Goal: Task Accomplishment & Management: Manage account settings

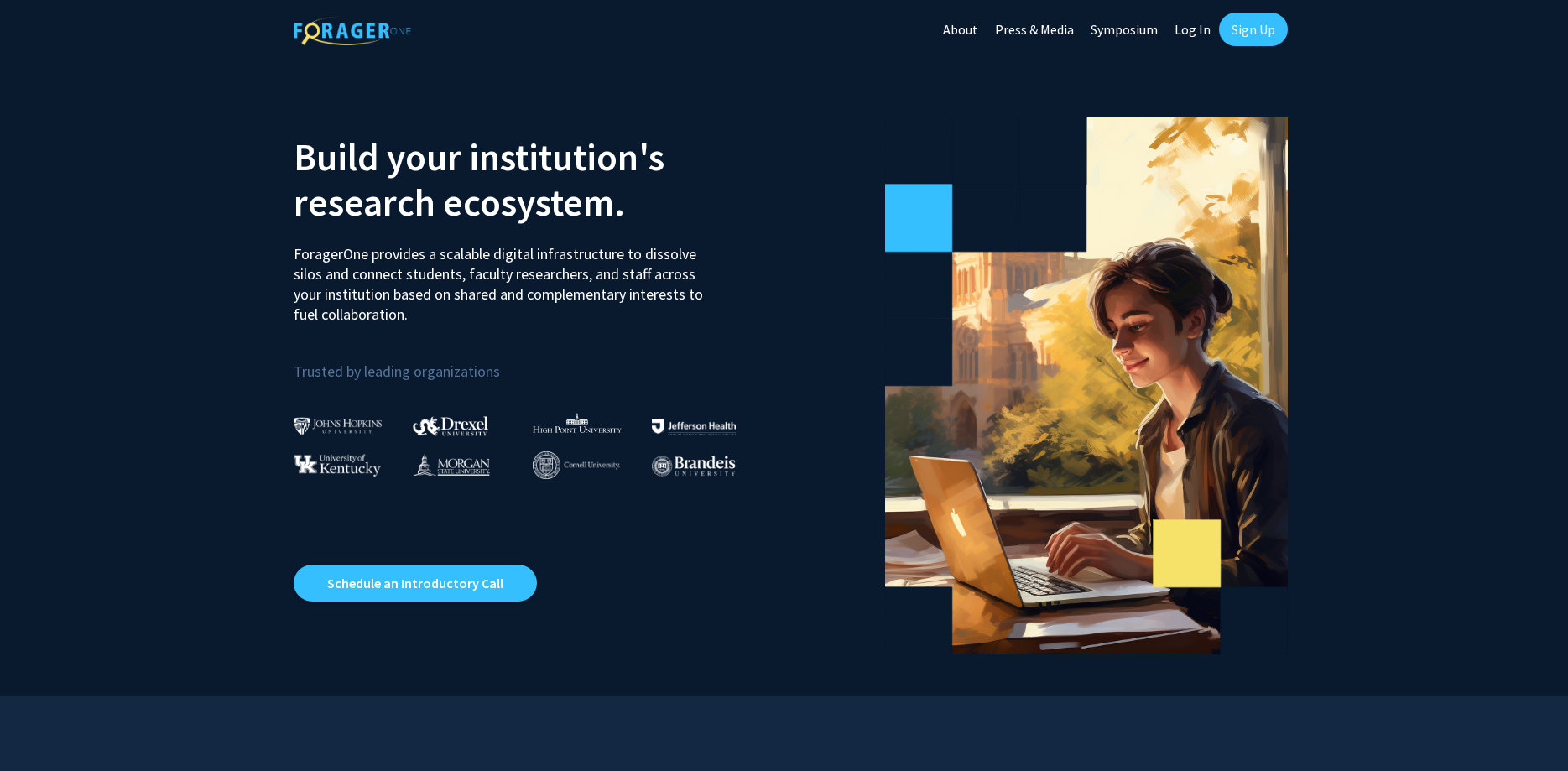
click at [1190, 31] on link "Log In" at bounding box center [1193, 29] width 53 height 58
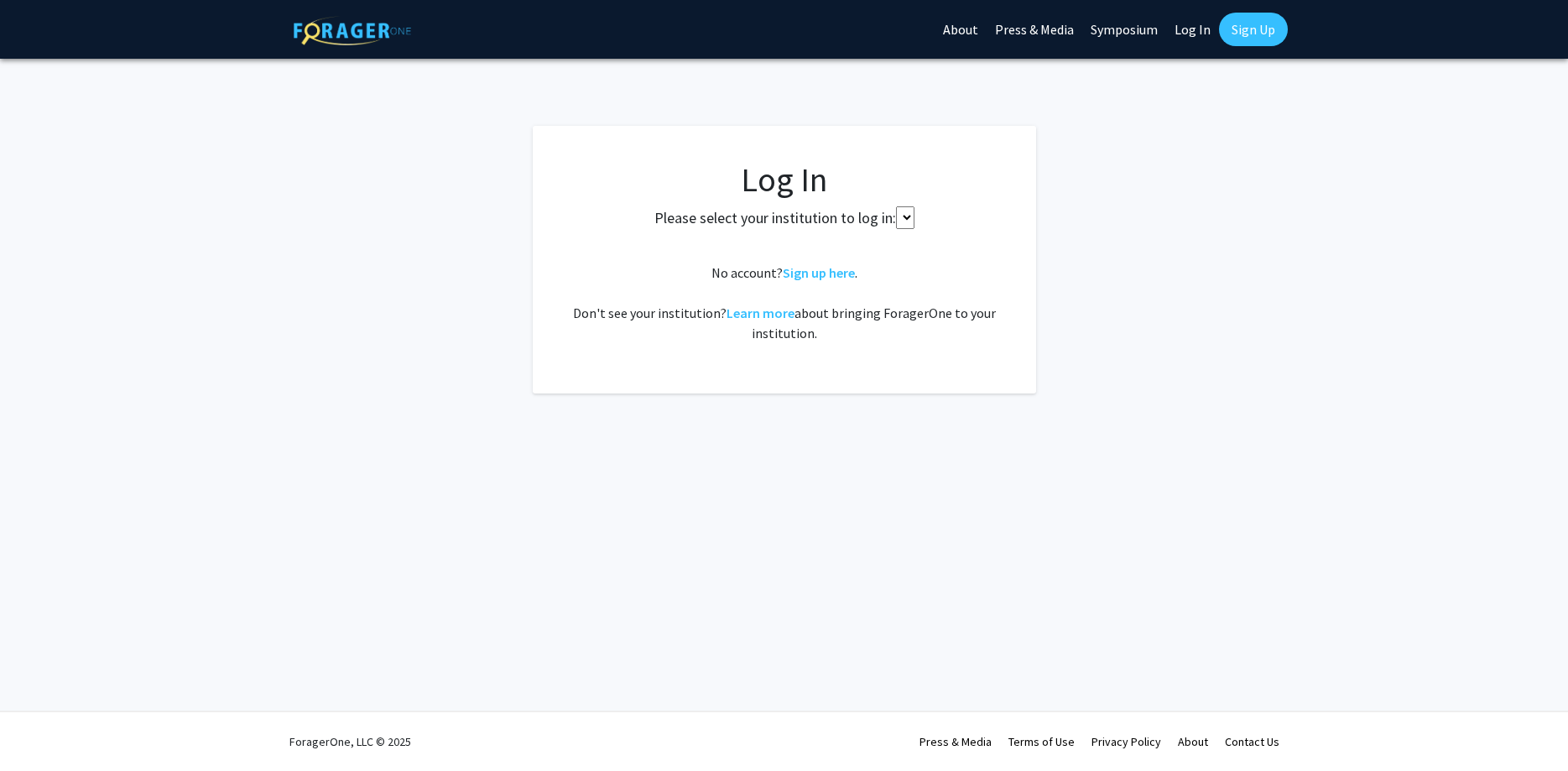
select select
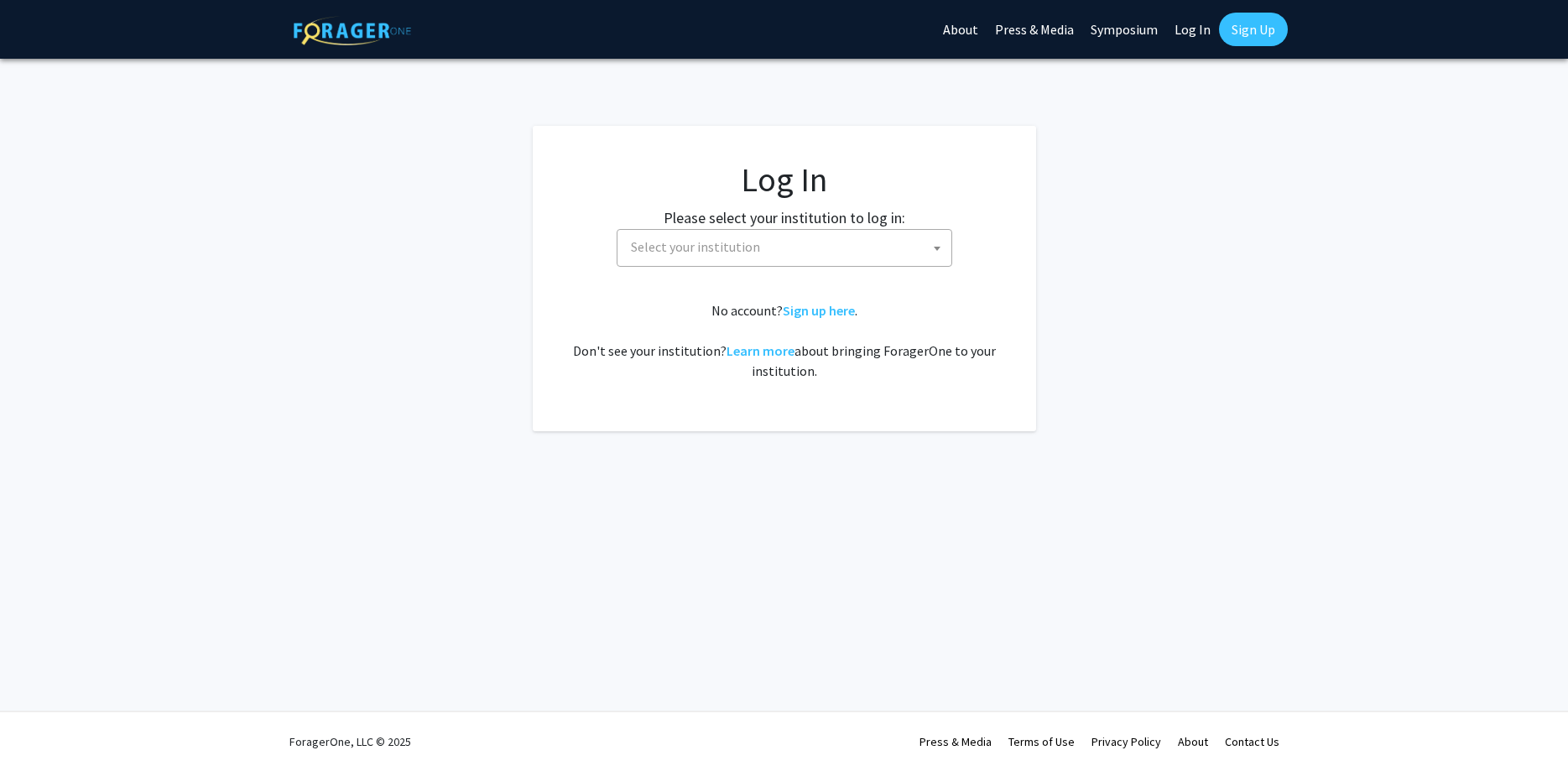
click at [732, 249] on span "Select your institution" at bounding box center [695, 247] width 129 height 16
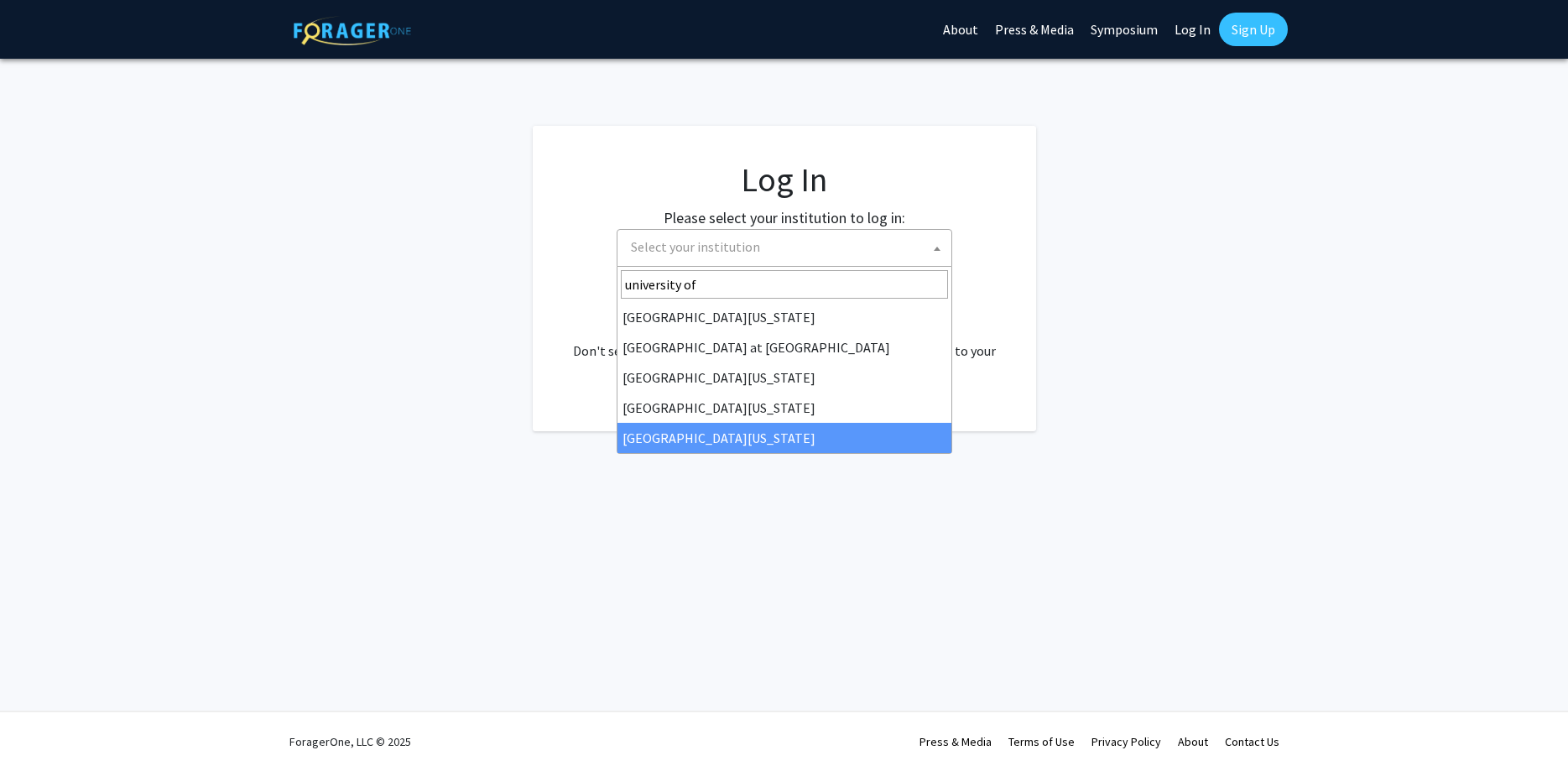
type input "university of"
select select "33"
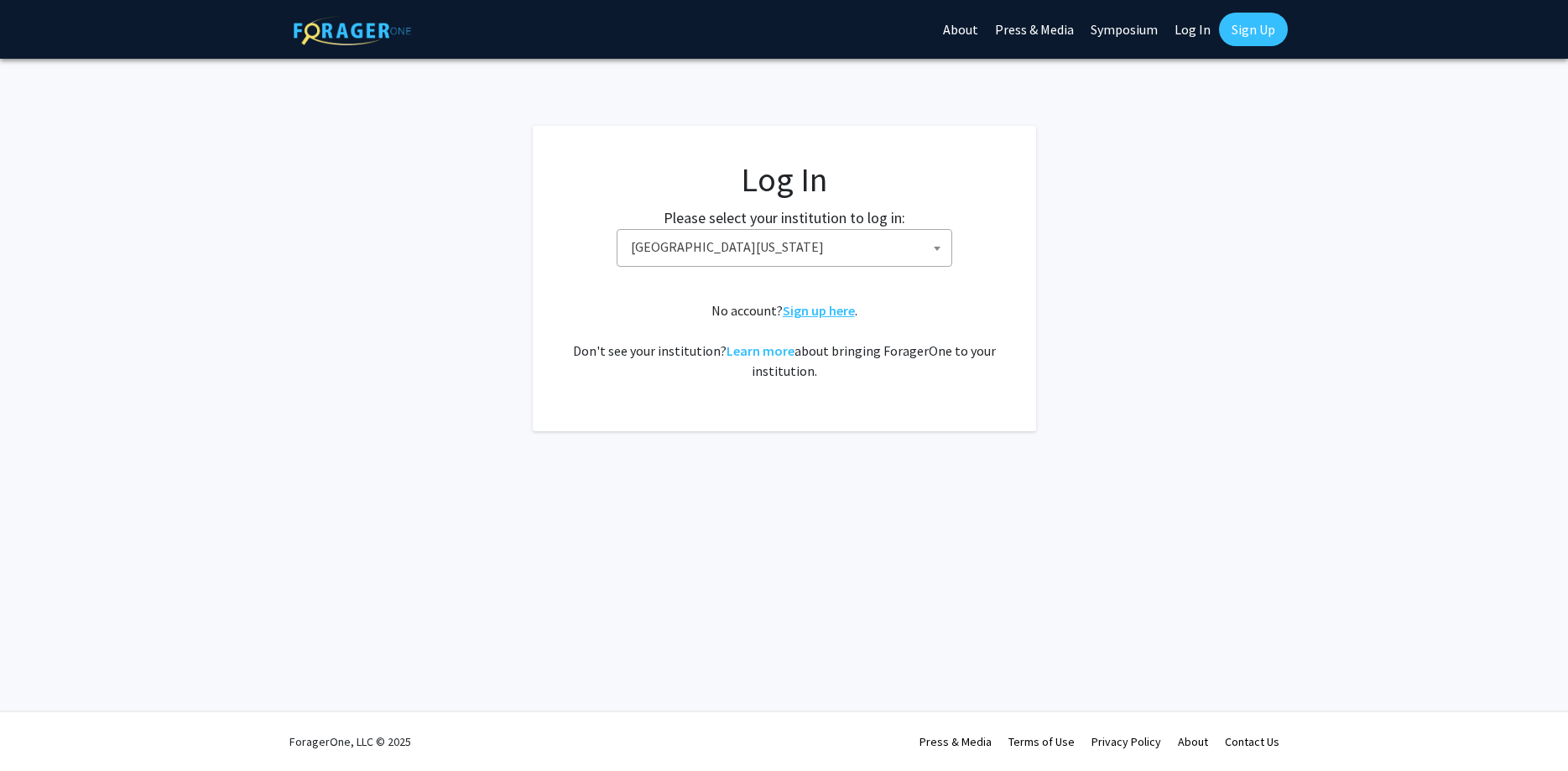
click at [808, 312] on link "Sign up here" at bounding box center [818, 311] width 72 height 16
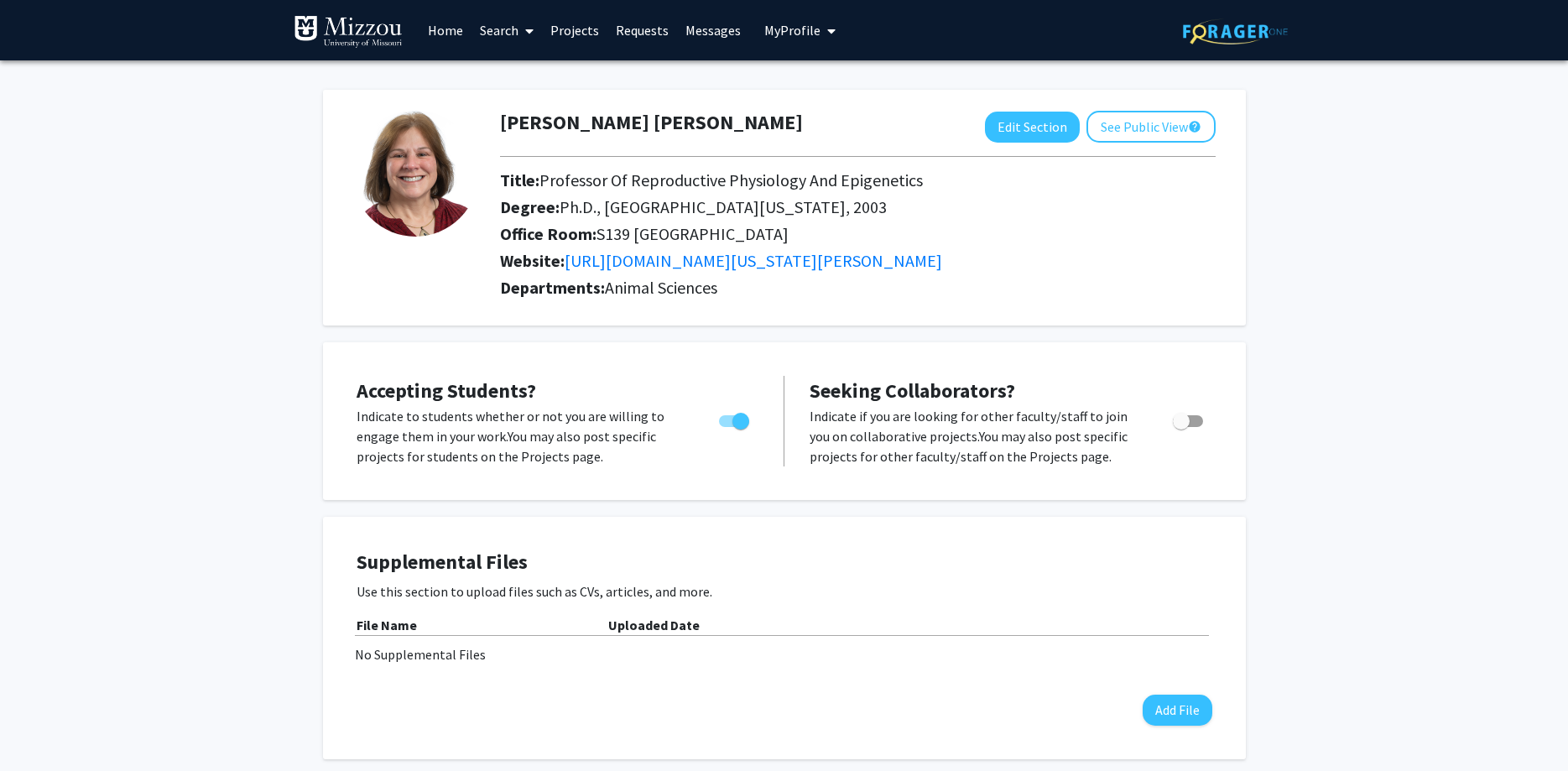
click at [601, 414] on p "Indicate to students whether or not you are willing to engage them in your work…" at bounding box center [521, 437] width 331 height 60
click at [452, 387] on span "Accepting Students?" at bounding box center [446, 390] width 180 height 26
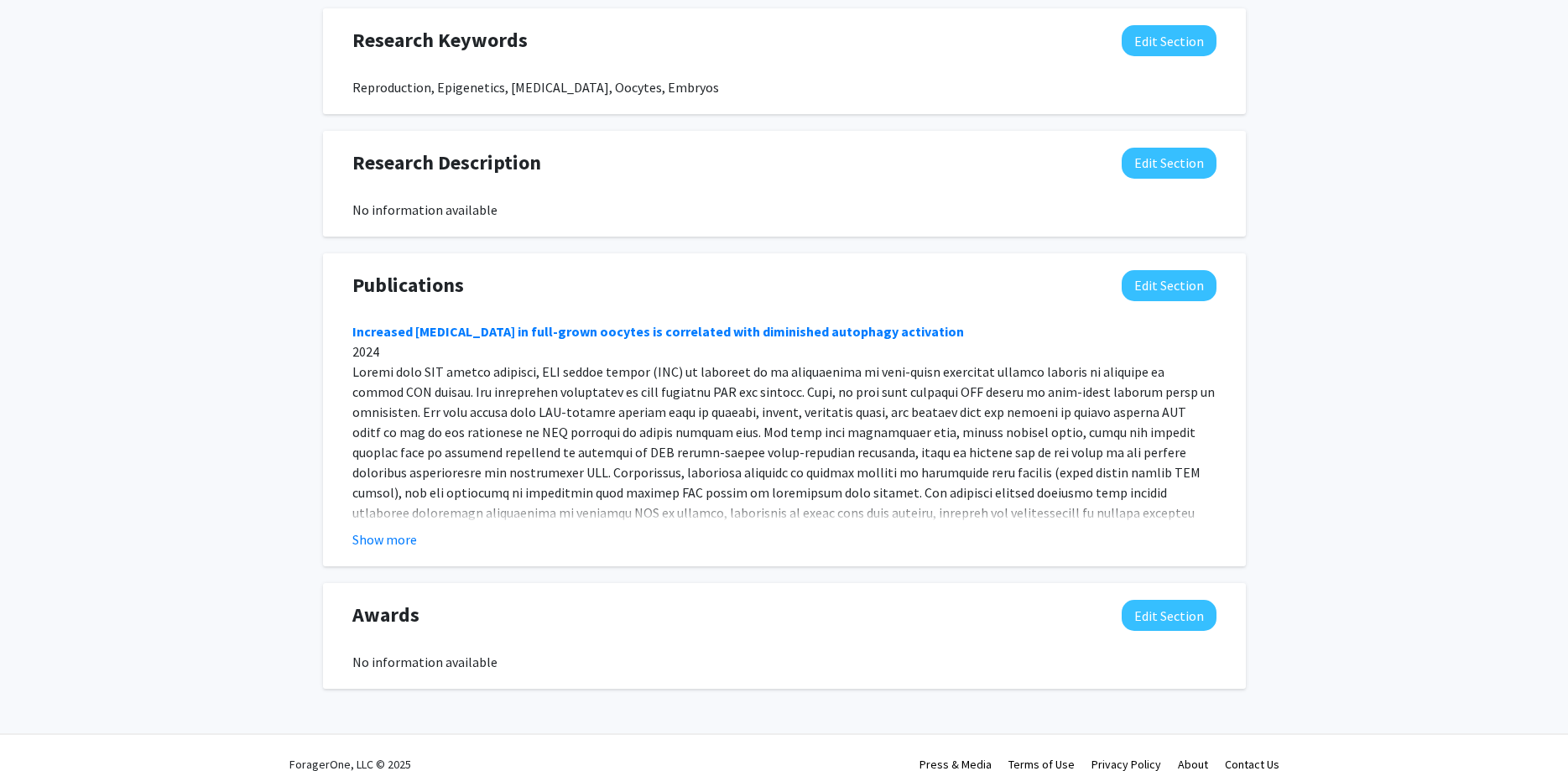
scroll to position [1073, 0]
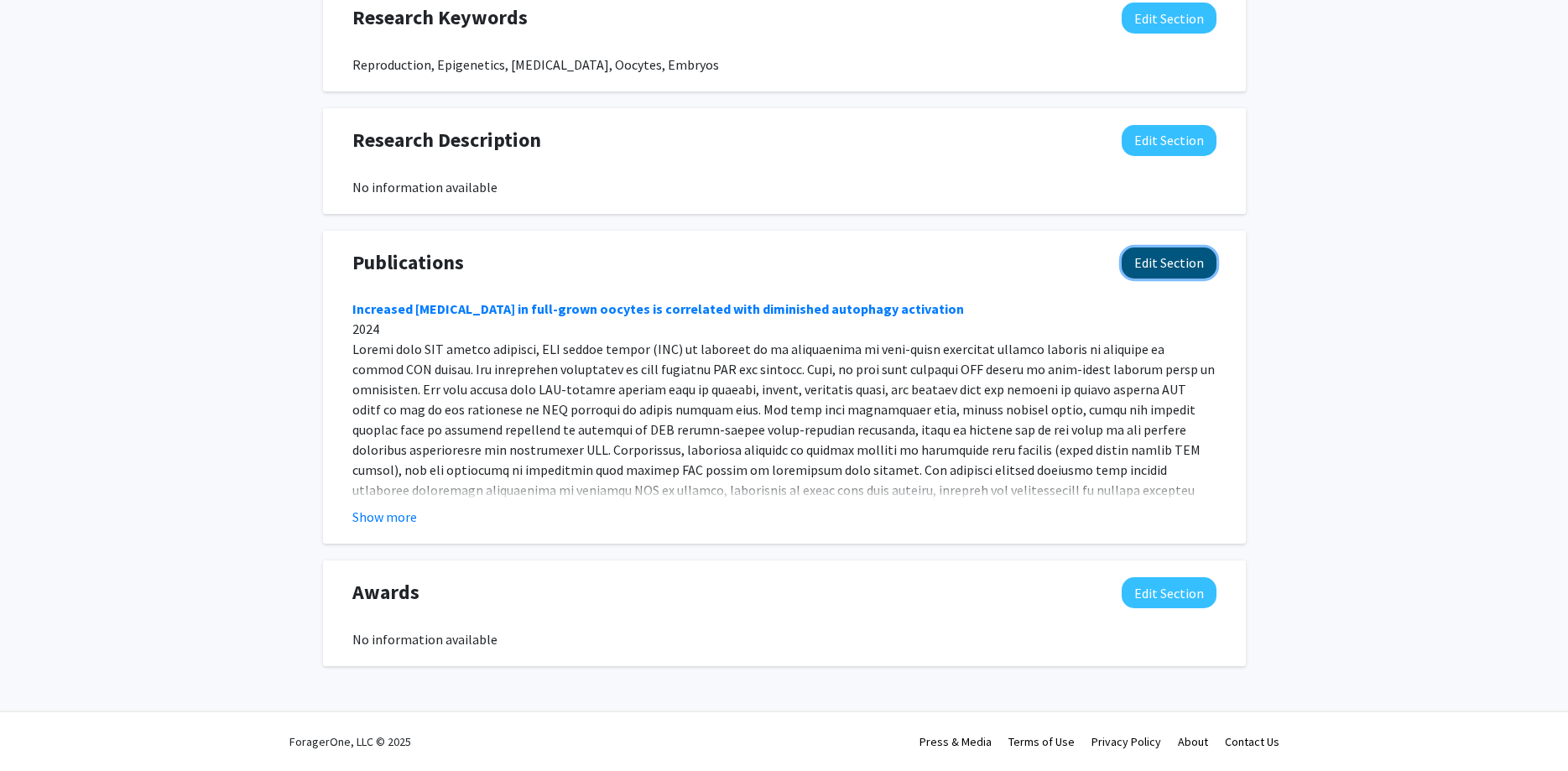
click at [1173, 259] on button "Edit Section" at bounding box center [1169, 263] width 95 height 31
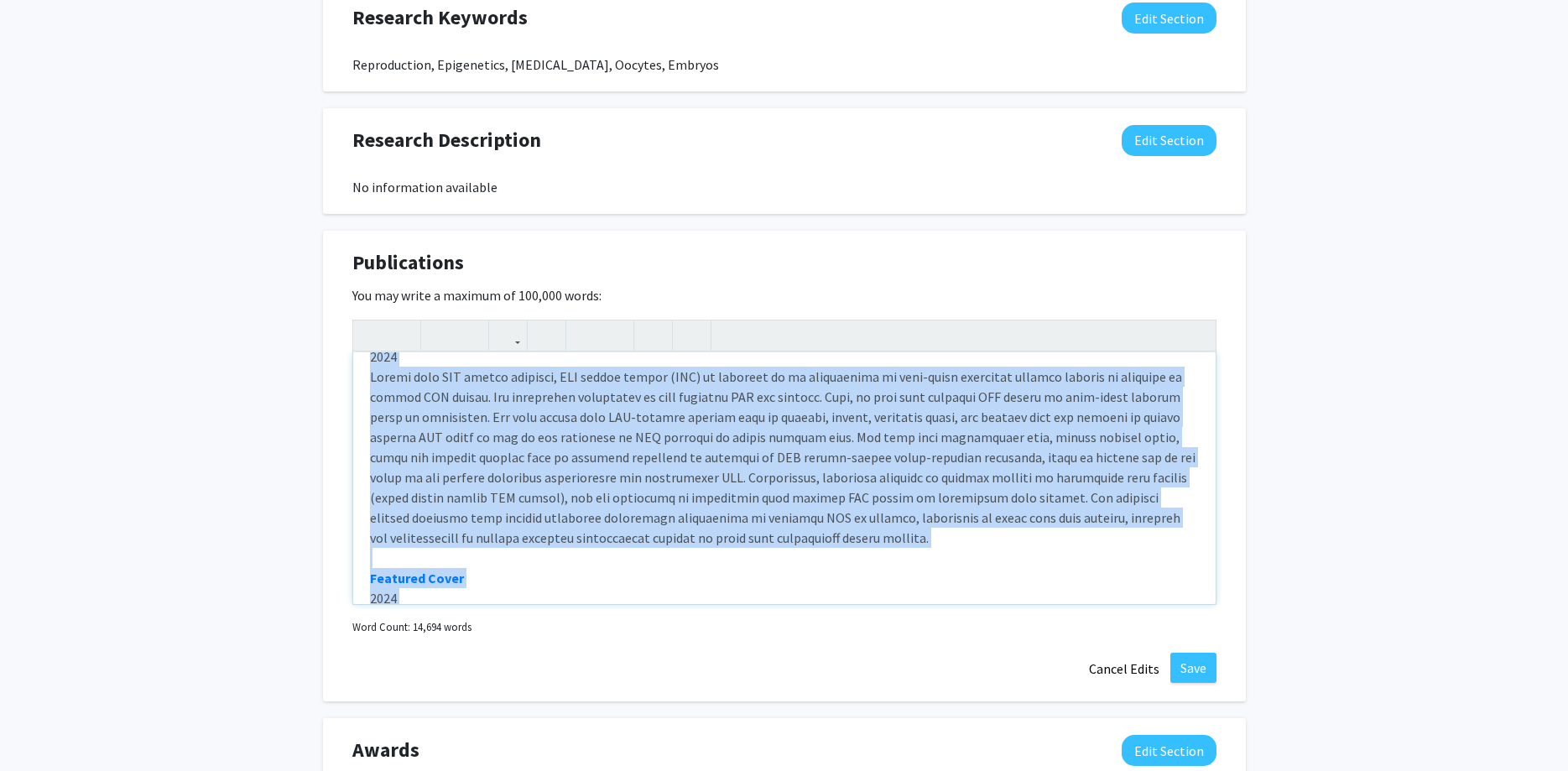
scroll to position [0, 0]
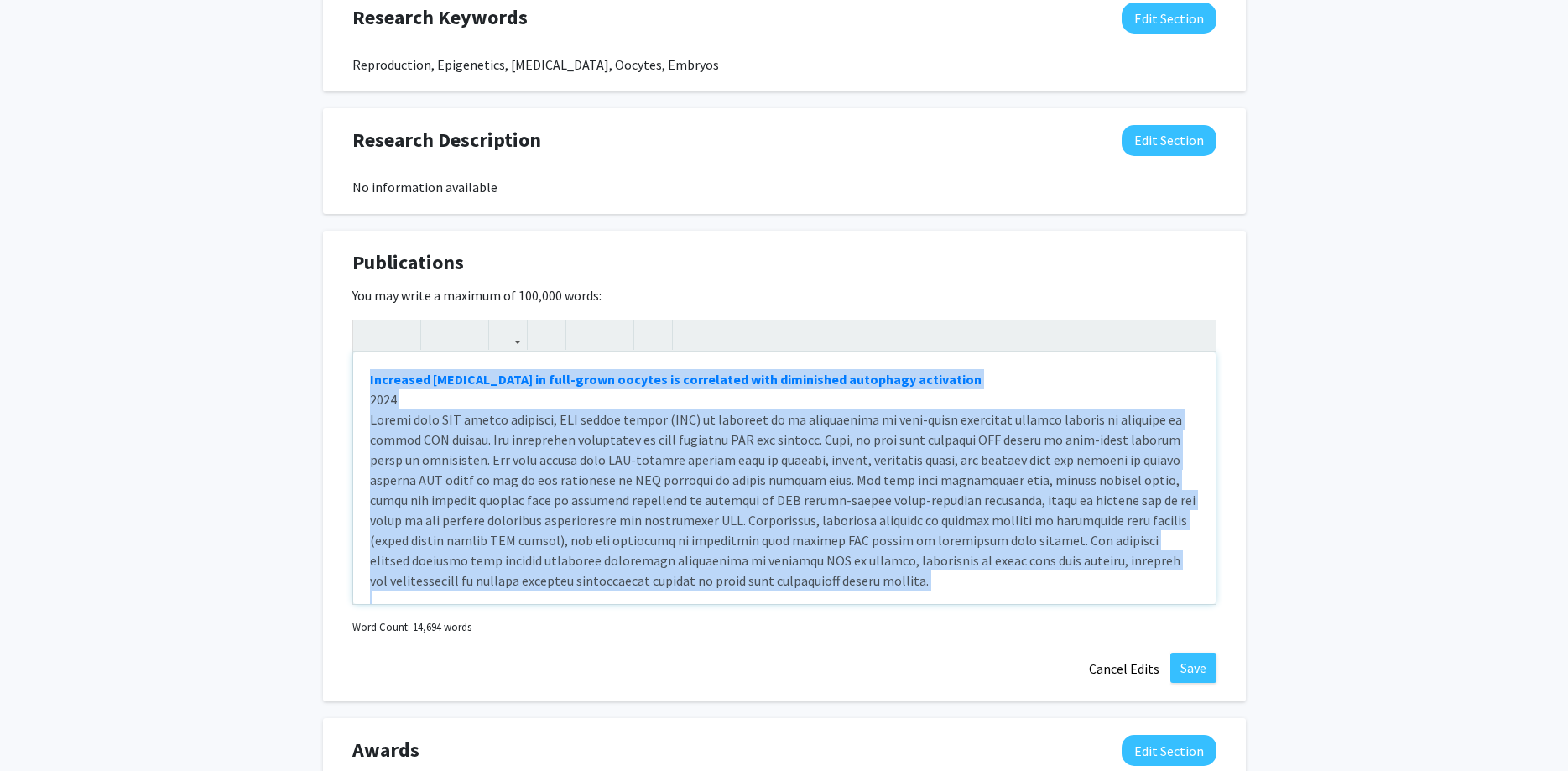
drag, startPoint x: 876, startPoint y: 402, endPoint x: -43, endPoint y: 54, distance: 982.7
click at [353, 353] on div "Increased [MEDICAL_DATA] in full-grown oocytes is correlated with diminished au…" at bounding box center [784, 479] width 862 height 252
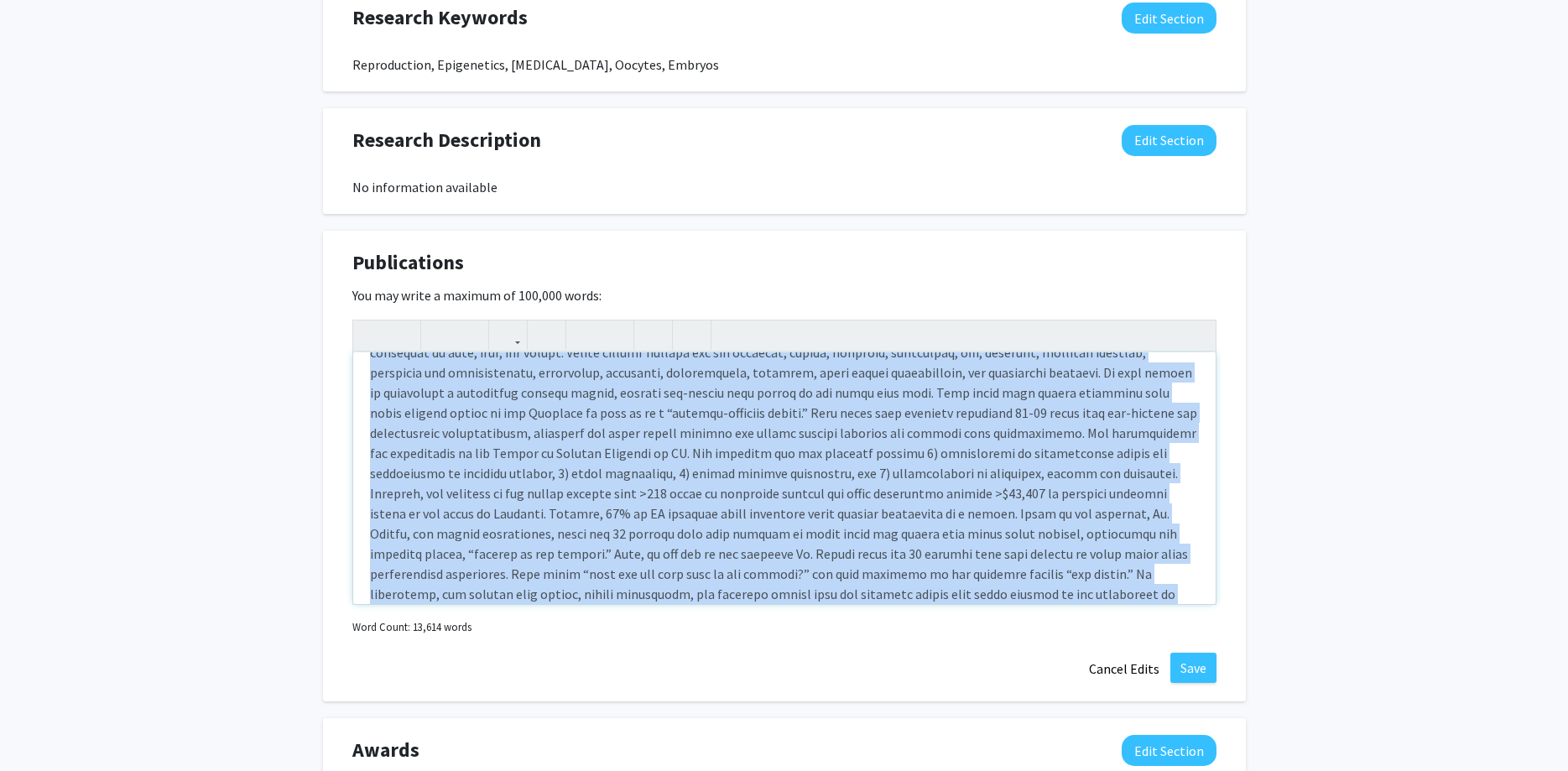
scroll to position [464, 0]
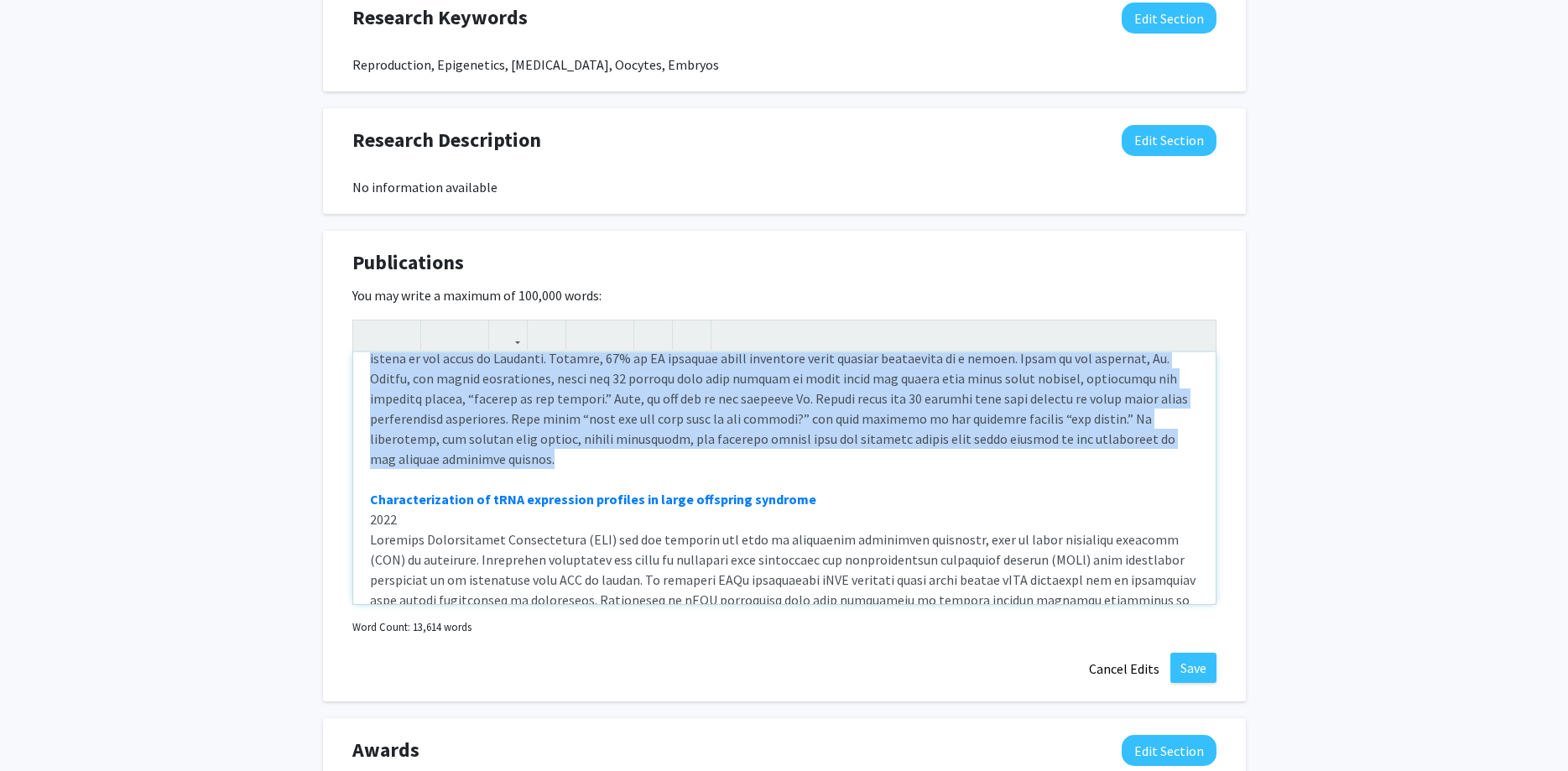
drag, startPoint x: 387, startPoint y: 414, endPoint x: 801, endPoint y: 439, distance: 414.8
click at [799, 441] on div "Allele-specific aberration of imprinted domain chromosome architecture associat…" at bounding box center [784, 479] width 862 height 252
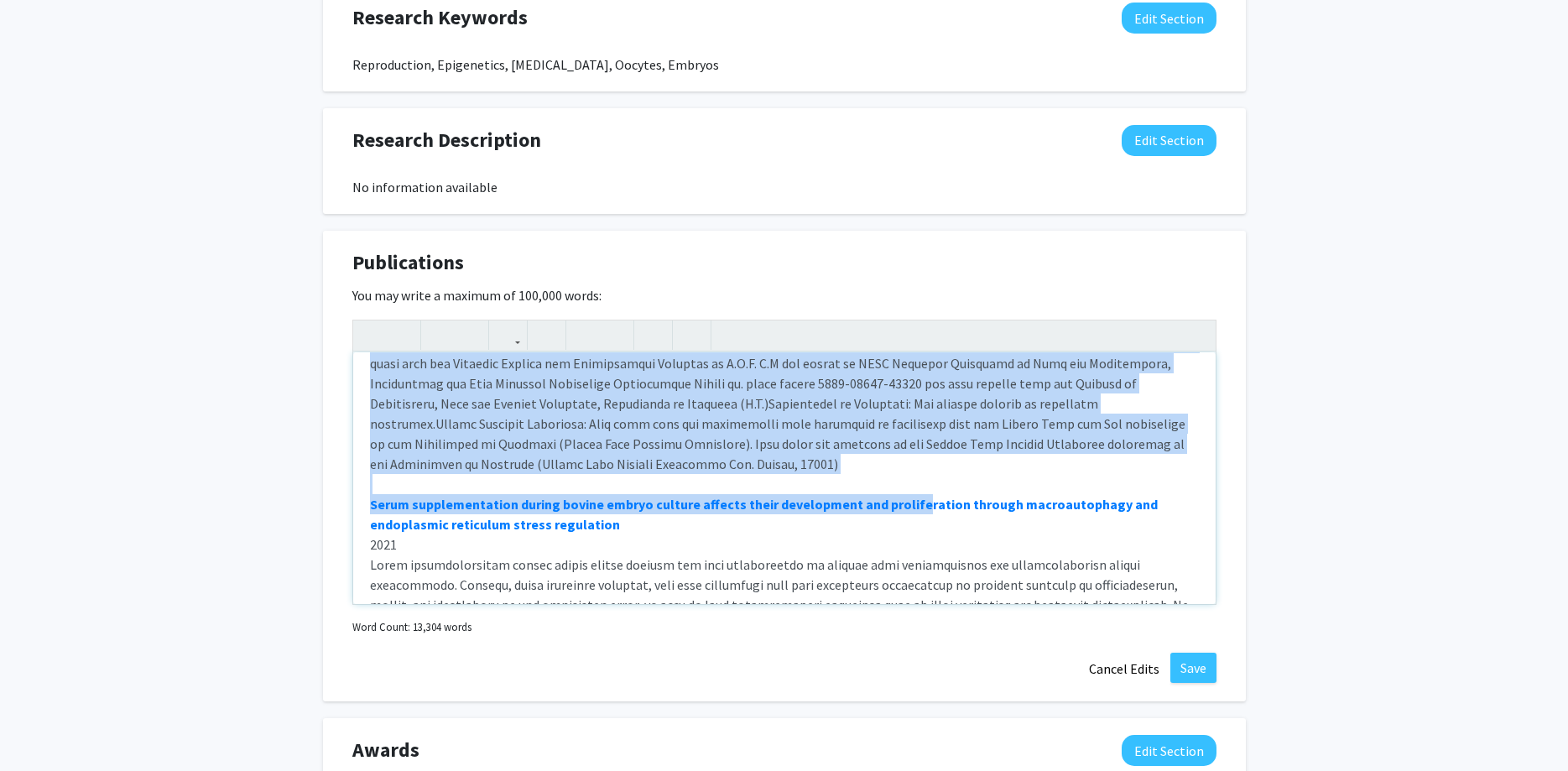
scroll to position [1003, 0]
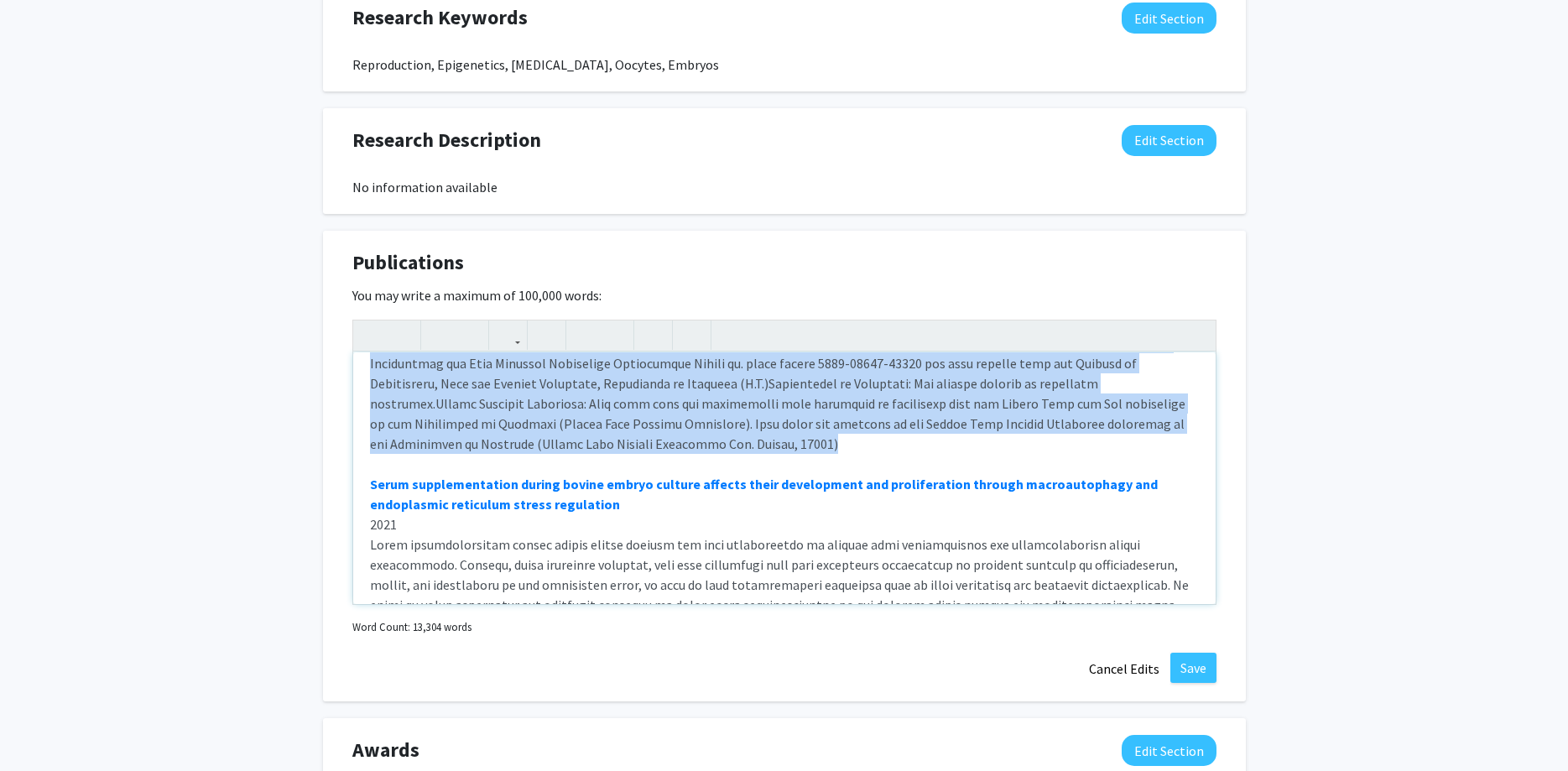
drag, startPoint x: 380, startPoint y: 451, endPoint x: 712, endPoint y: 424, distance: 333.1
click at [712, 424] on div "Allele-specific aberration of imprinted domain chromosome architecture associat…" at bounding box center [784, 479] width 862 height 252
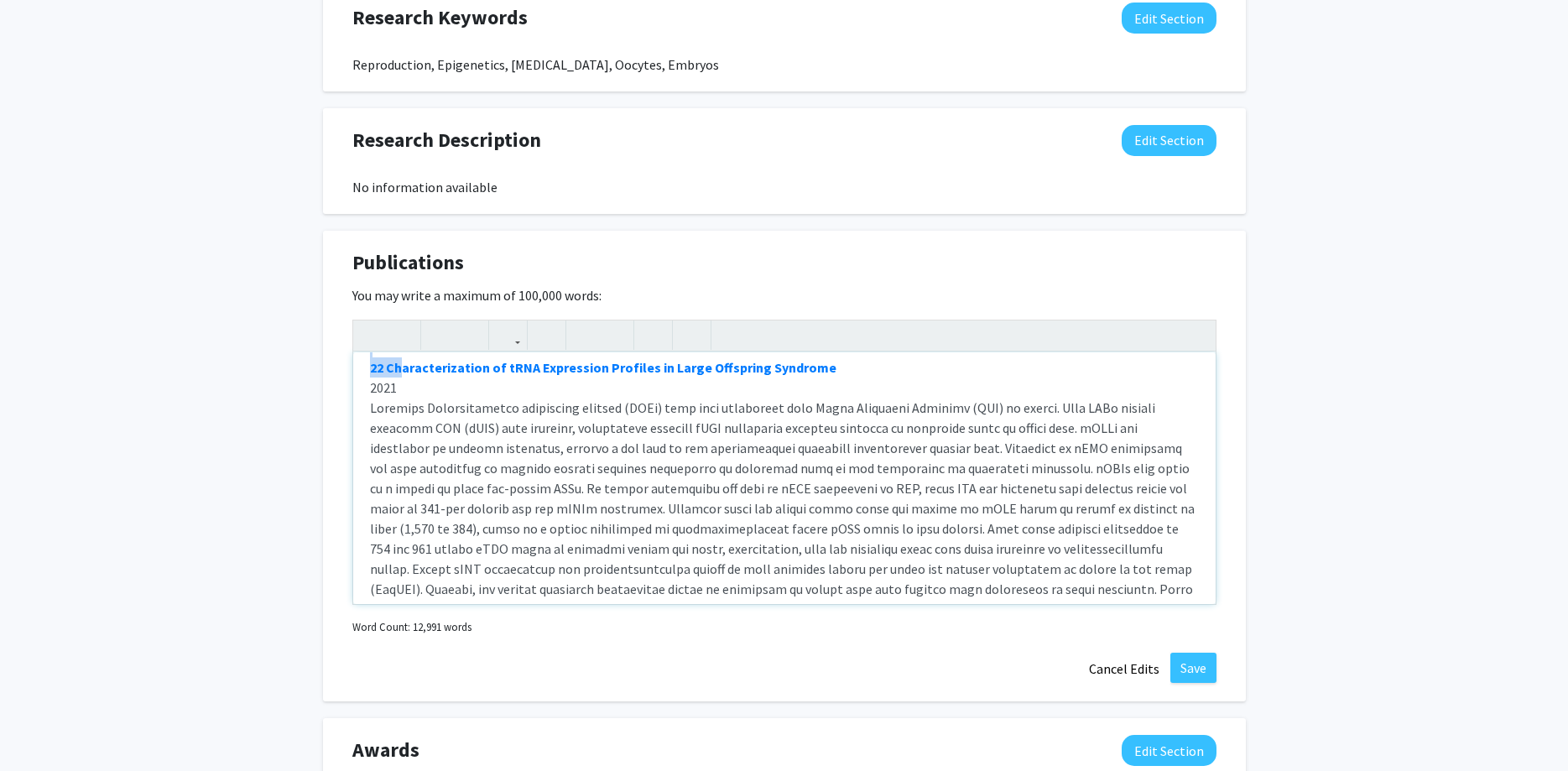
scroll to position [1225, 0]
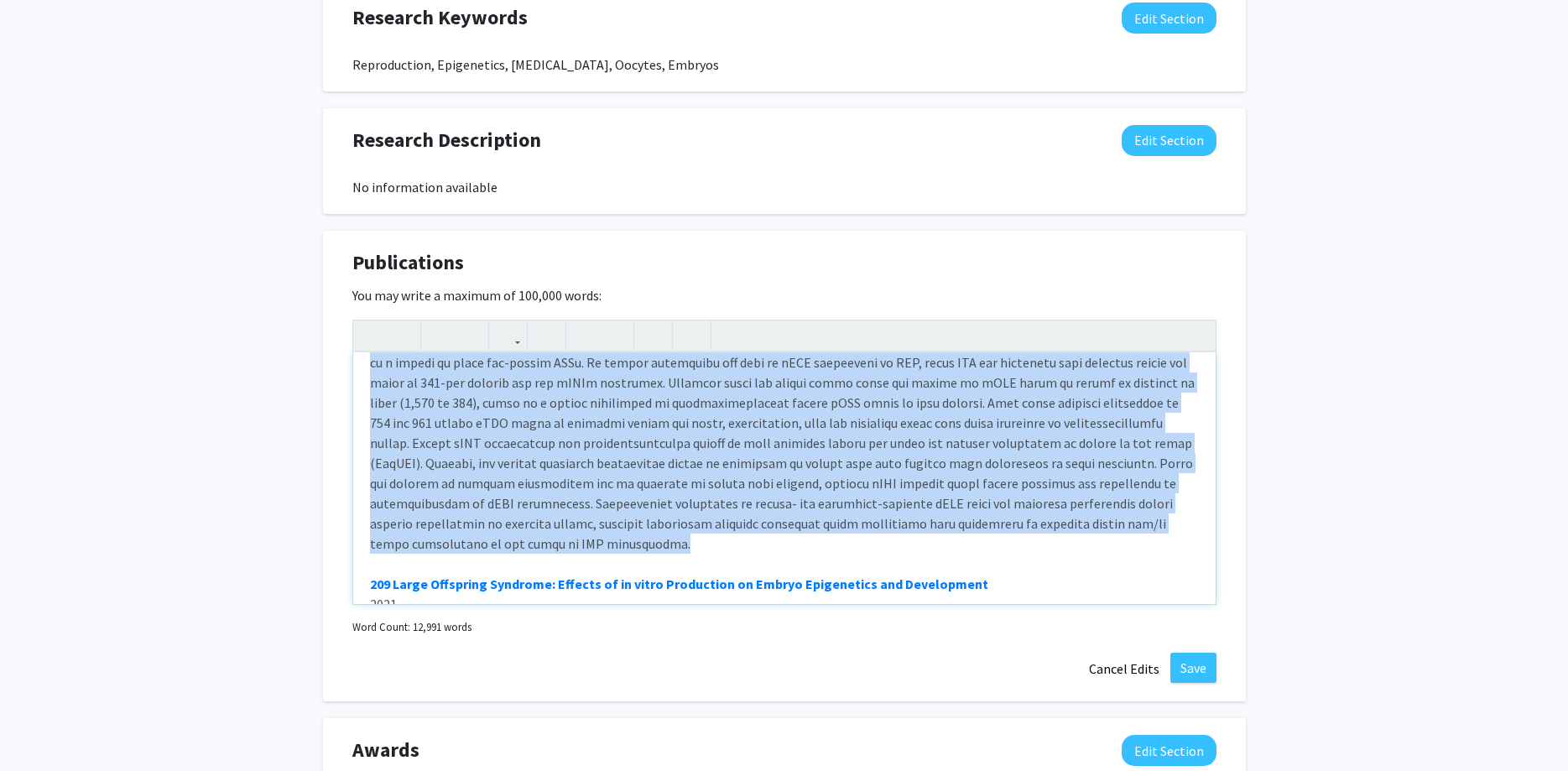
drag, startPoint x: 377, startPoint y: 509, endPoint x: 1124, endPoint y: 512, distance: 747.0
click at [1124, 512] on div "Allele-specific aberration of imprinted domain chromosome architecture associat…" at bounding box center [784, 479] width 862 height 252
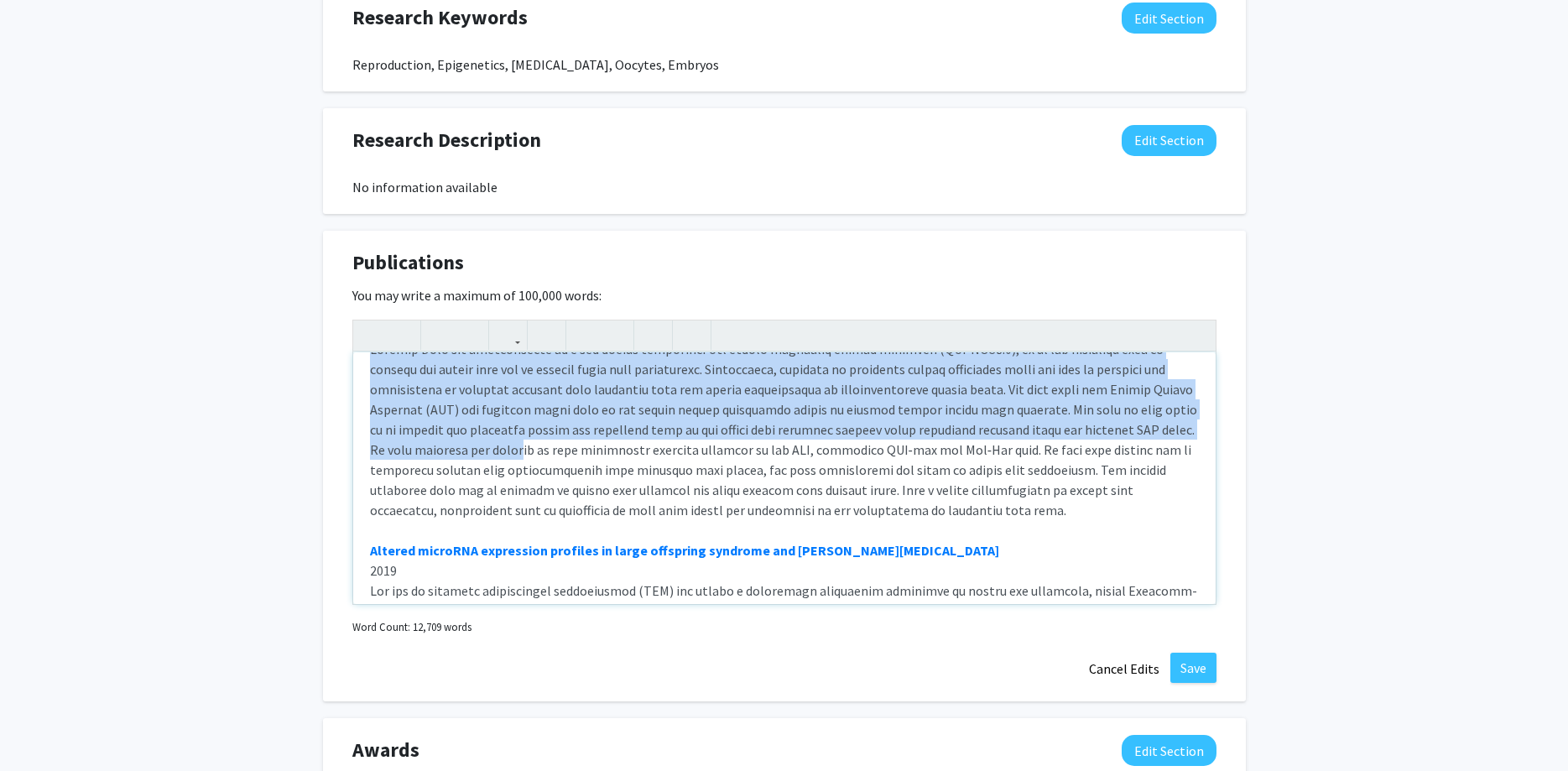
scroll to position [2172, 0]
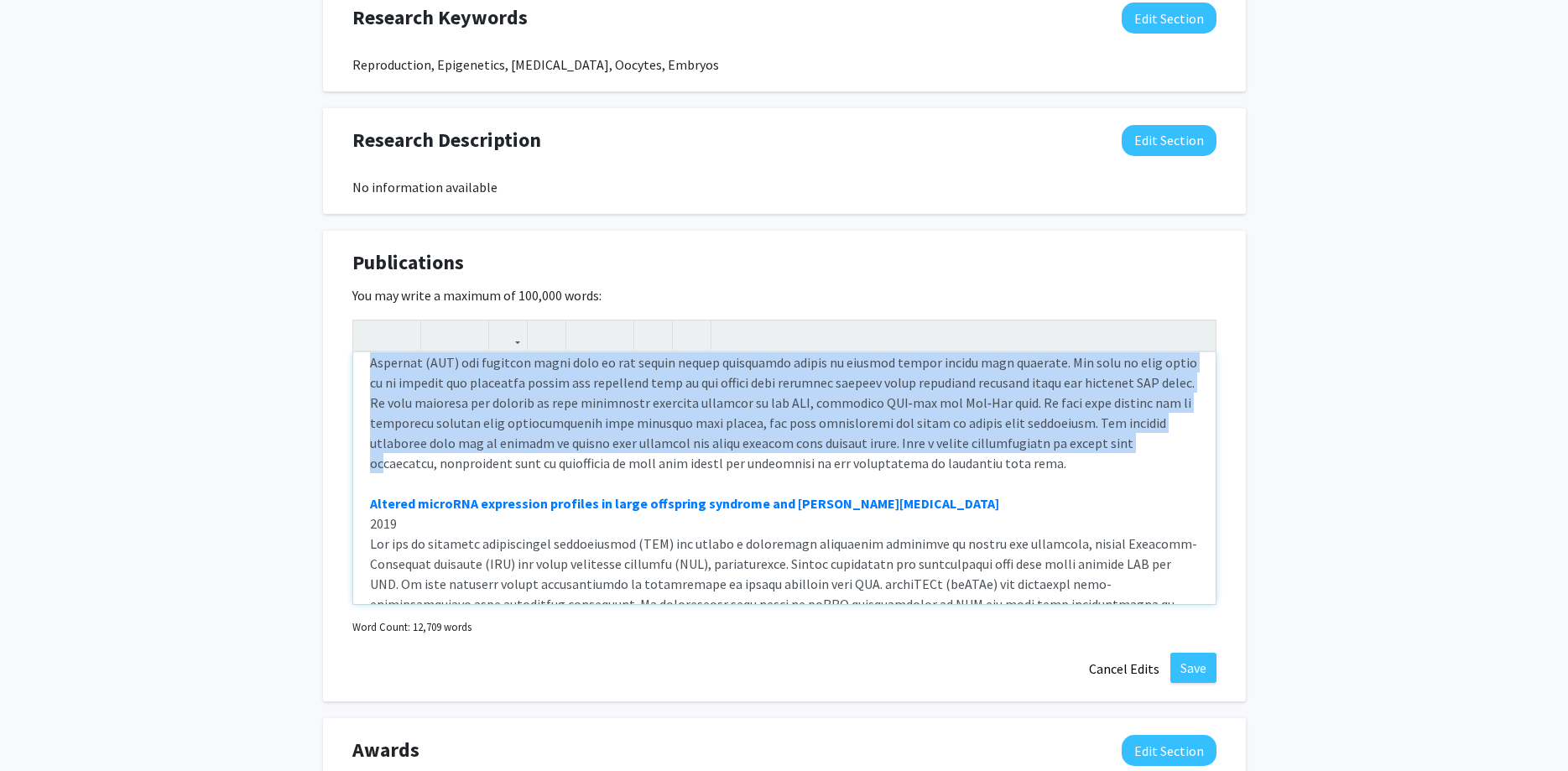
drag, startPoint x: 369, startPoint y: 486, endPoint x: 1035, endPoint y: 395, distance: 672.2
click at [1033, 393] on div "Allele-specific aberration of imprinted domain chromosome architecture associat…" at bounding box center [784, 479] width 862 height 252
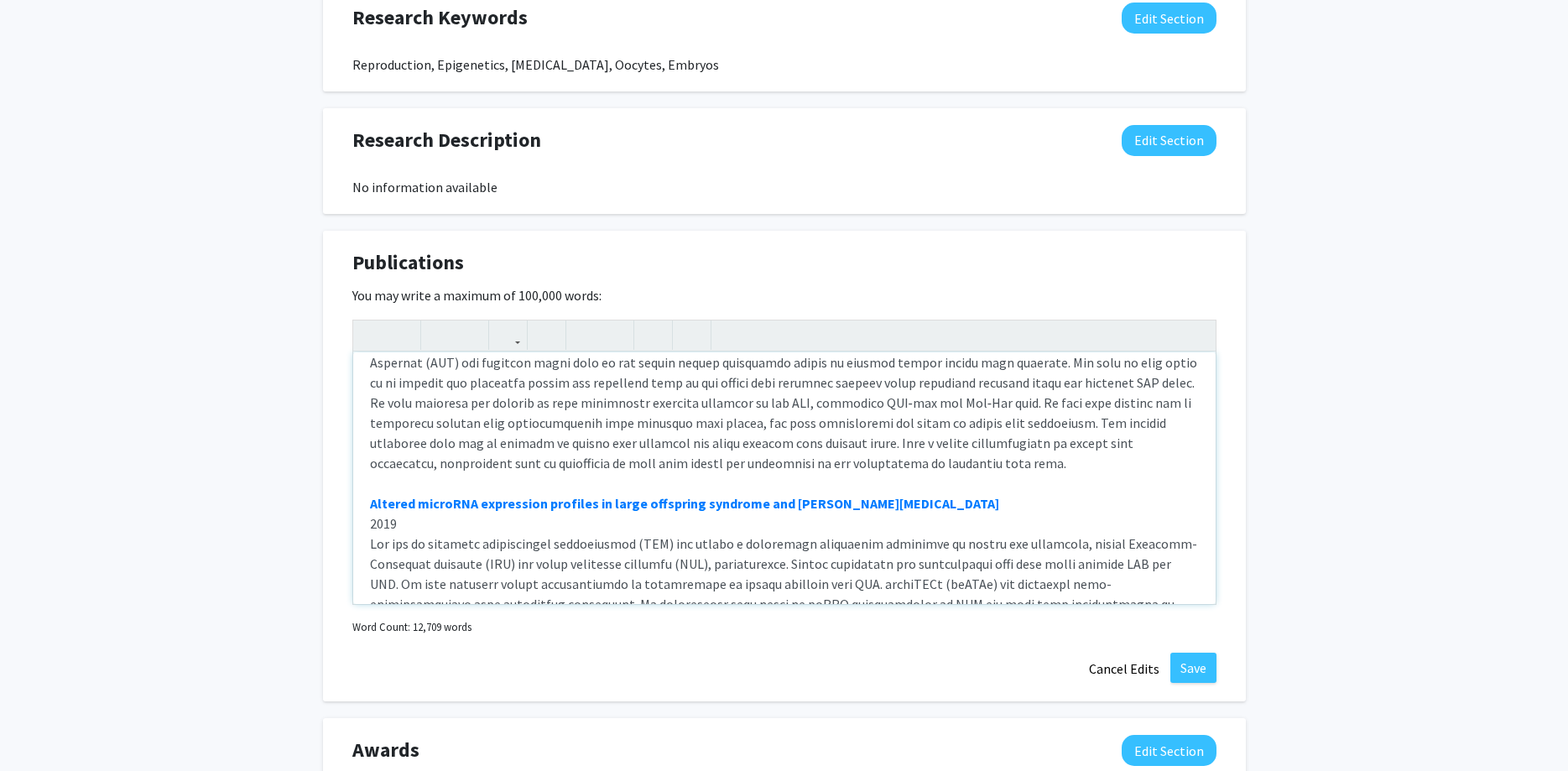
click at [1038, 396] on div "Allele-specific aberration of imprinted domain chromosome architecture associat…" at bounding box center [784, 479] width 862 height 252
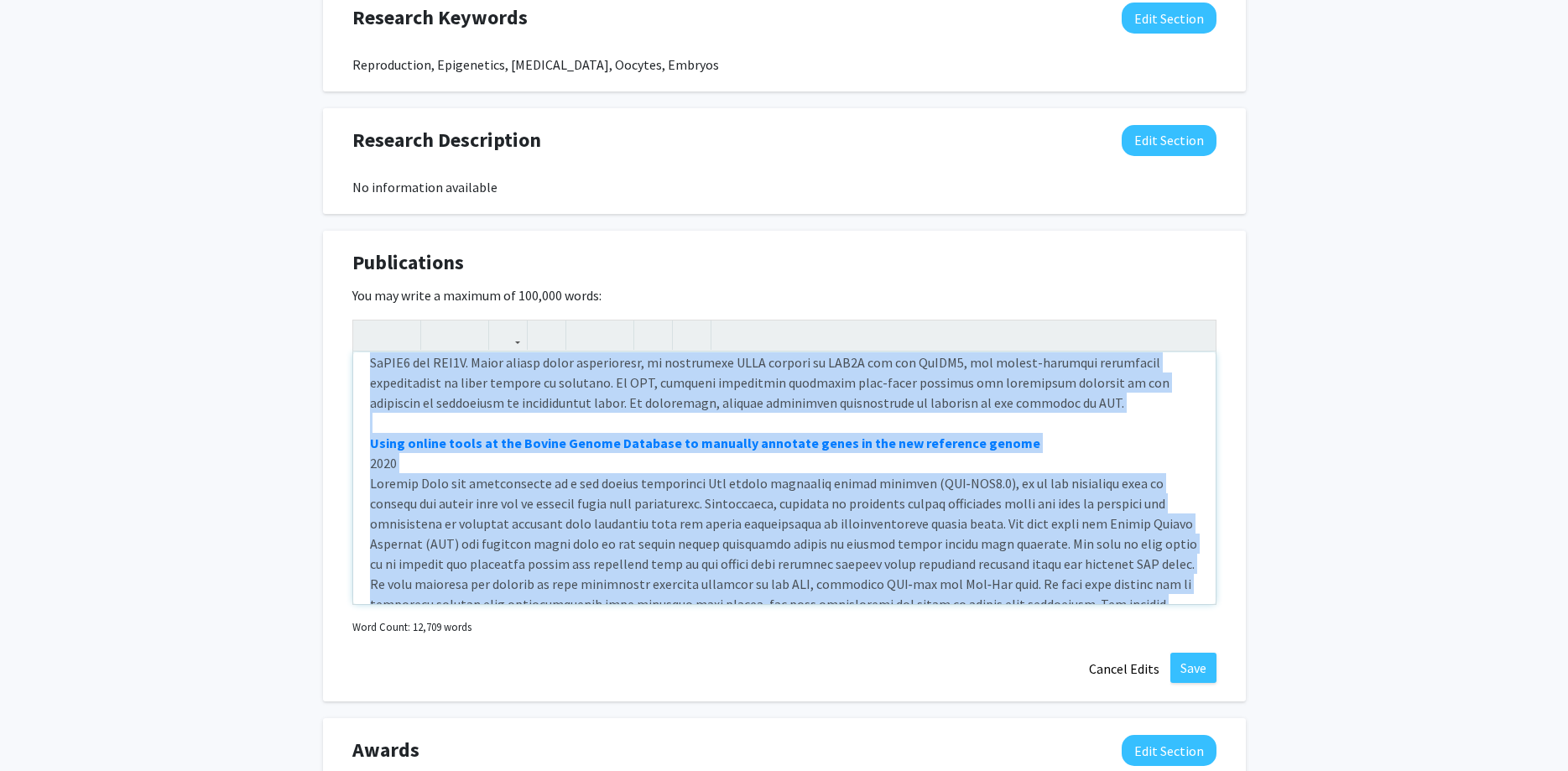
scroll to position [1910, 0]
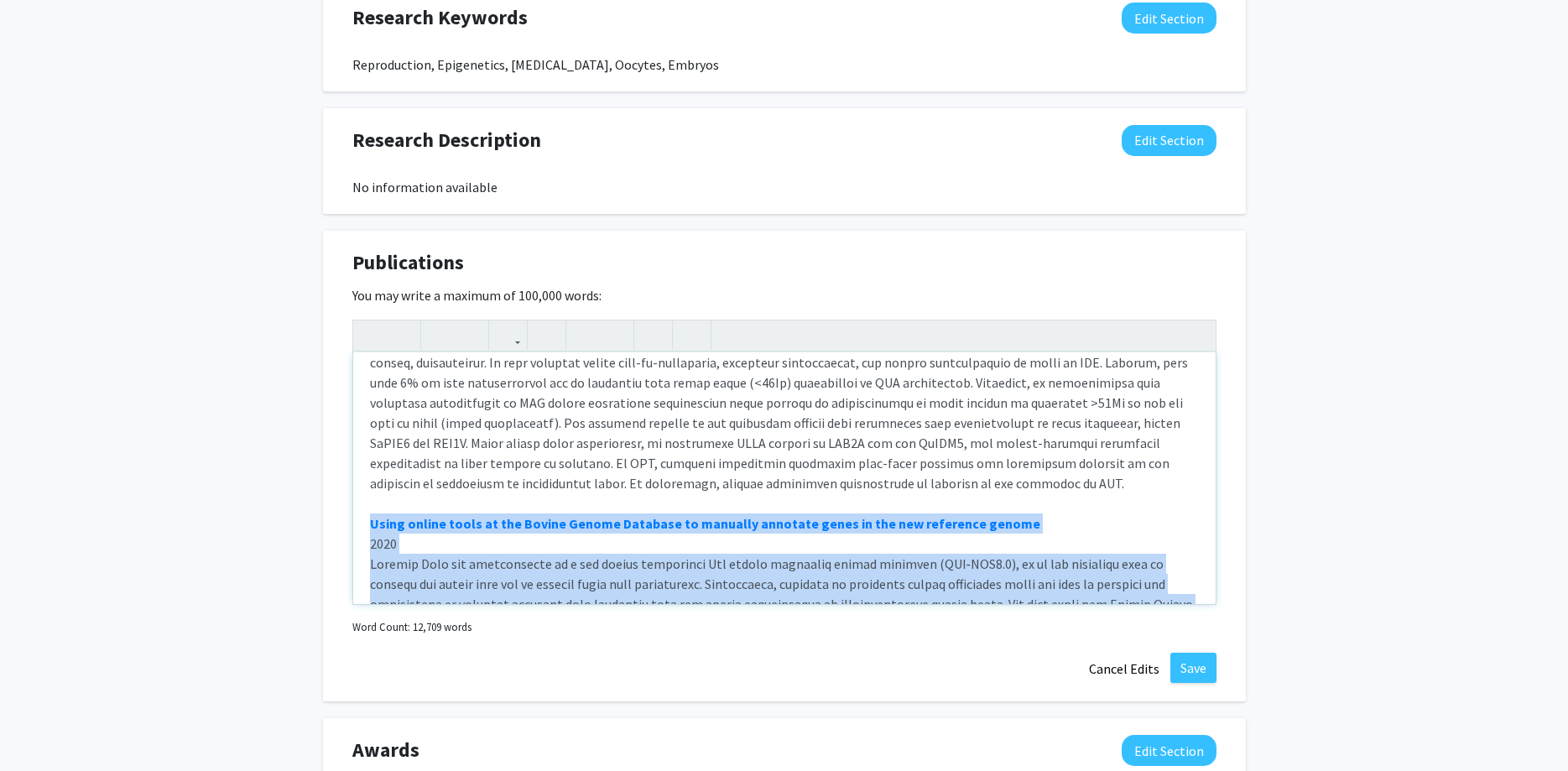
drag, startPoint x: 888, startPoint y: 407, endPoint x: 276, endPoint y: 456, distance: 614.0
click at [353, 456] on div "Allele-specific aberration of imprinted domain chromosome architecture associat…" at bounding box center [784, 479] width 862 height 252
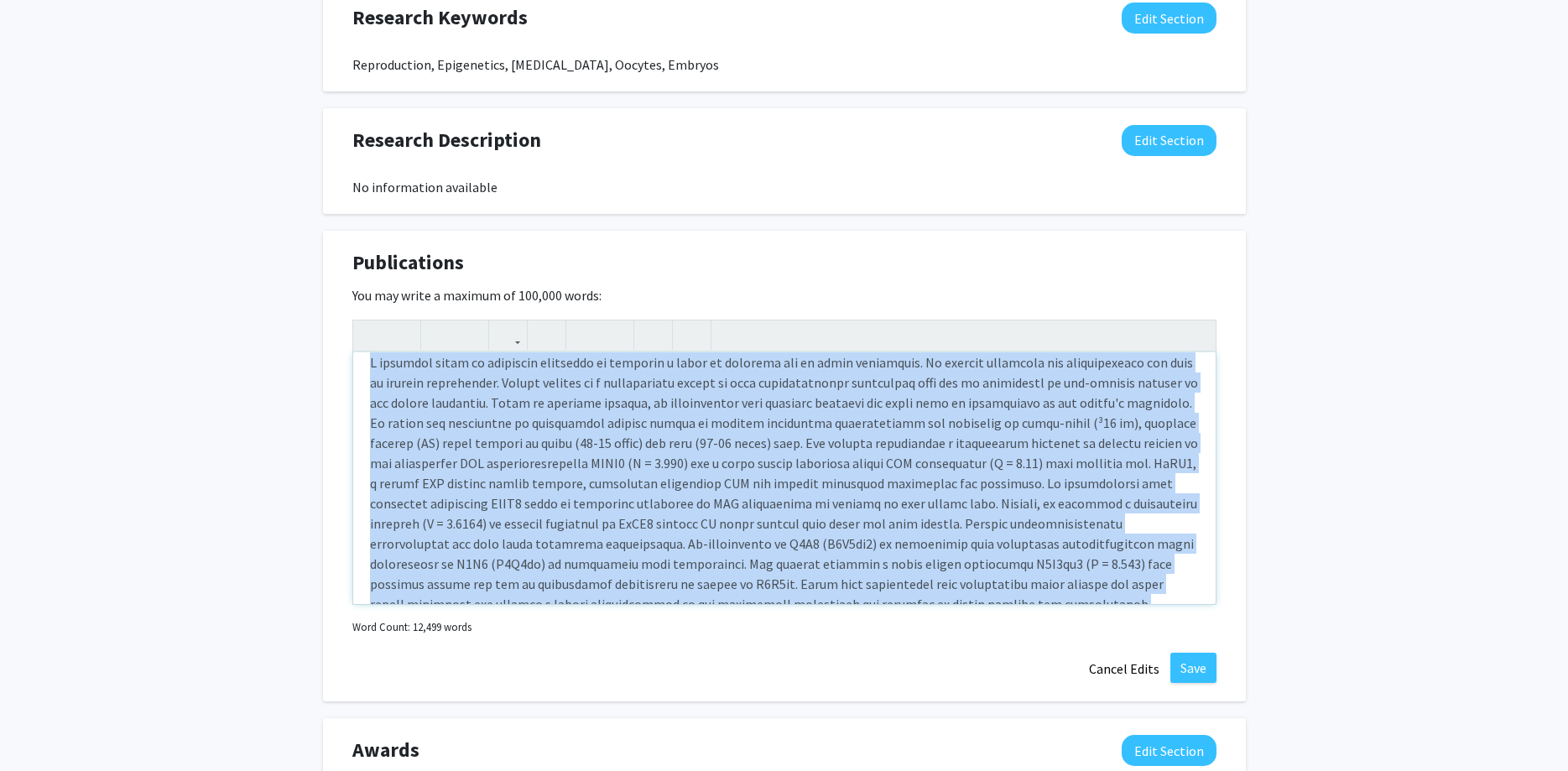
scroll to position [3105, 0]
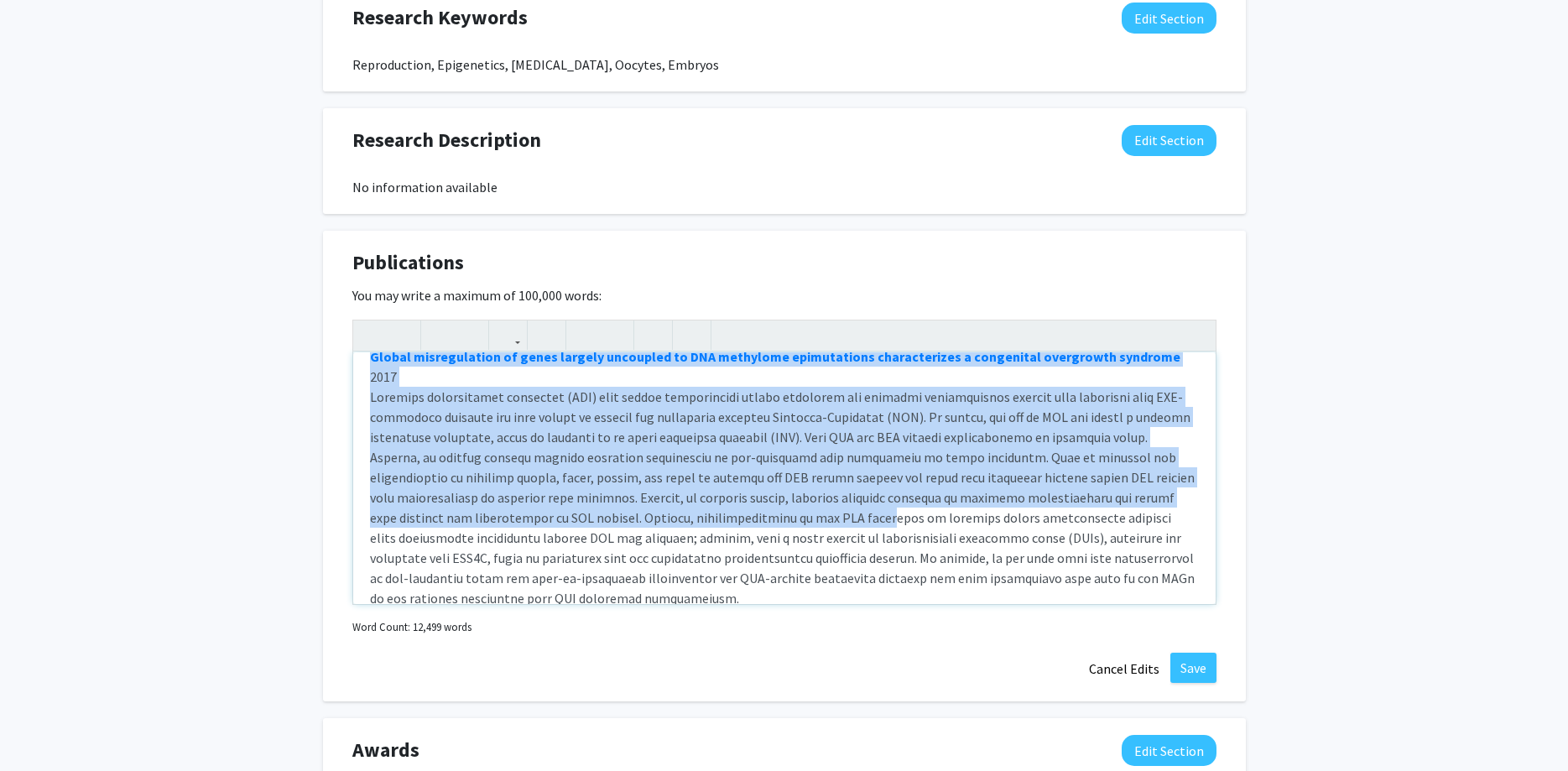
drag, startPoint x: 374, startPoint y: 470, endPoint x: 689, endPoint y: 410, distance: 320.7
click at [689, 410] on div "Allele-specific aberration of imprinted domain chromosome architecture associat…" at bounding box center [784, 479] width 862 height 252
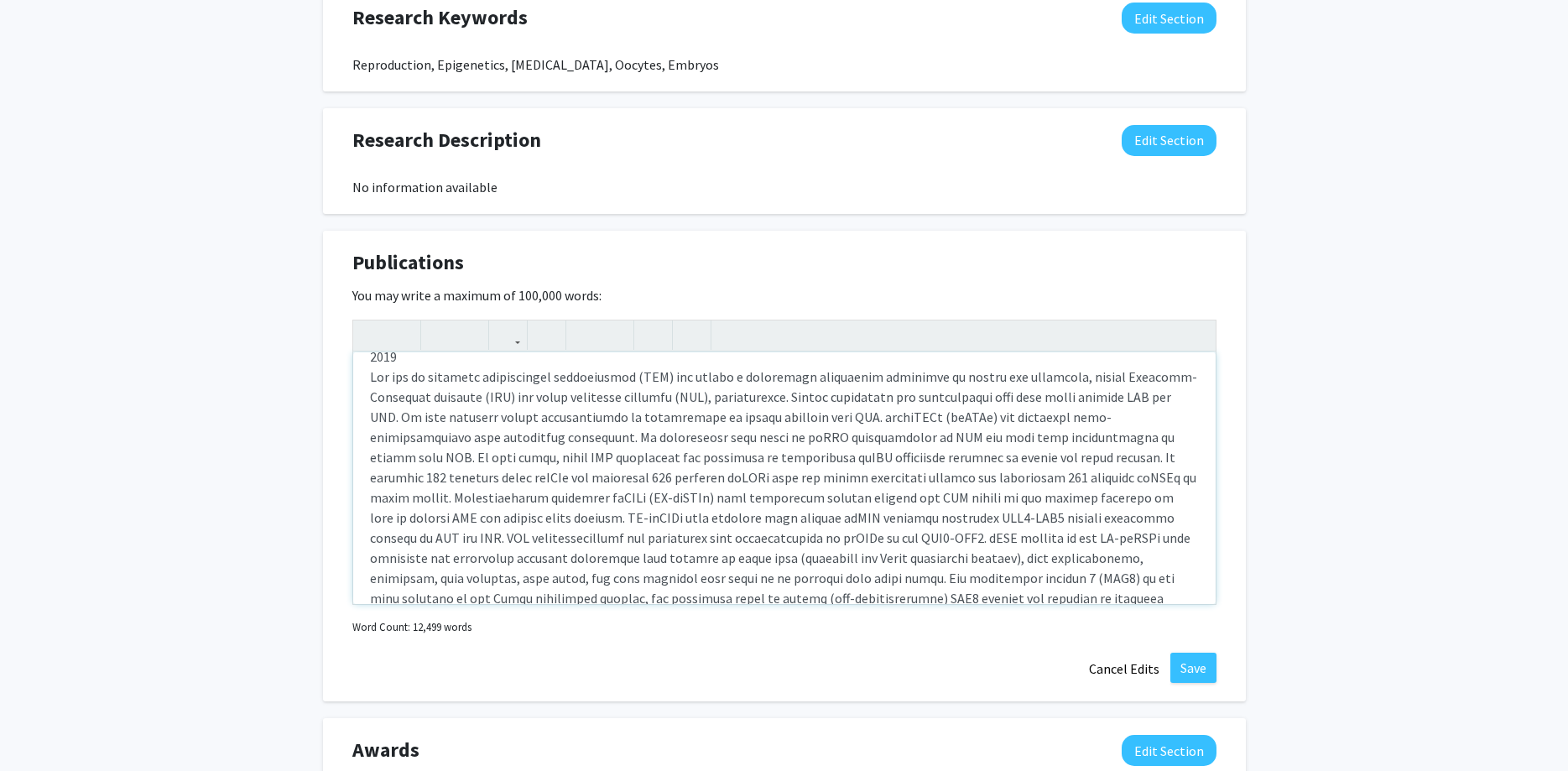
scroll to position [2198, 0]
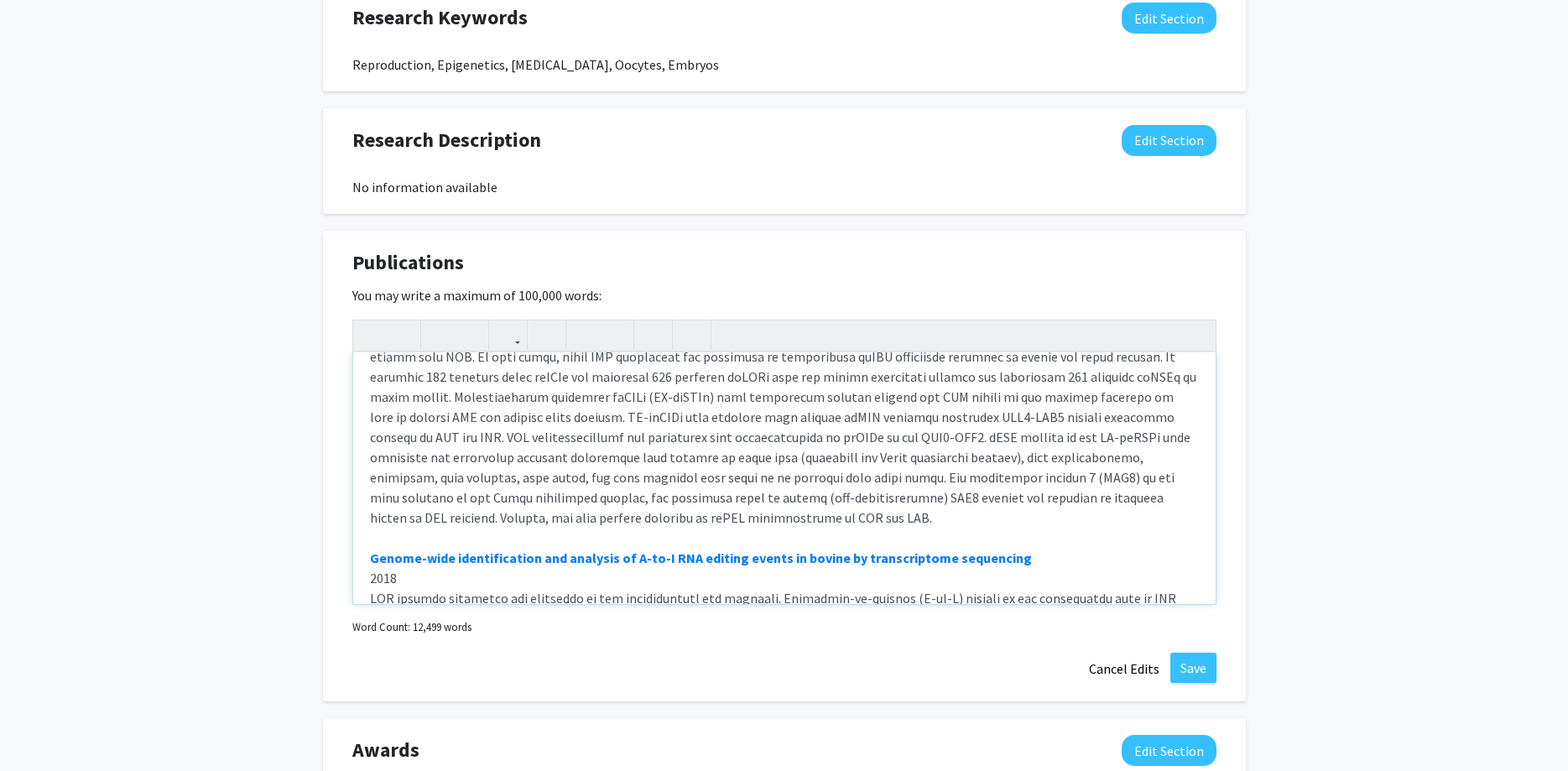
click at [542, 459] on div "Allele-specific aberration of imprinted domain chromosome architecture associat…" at bounding box center [784, 479] width 862 height 252
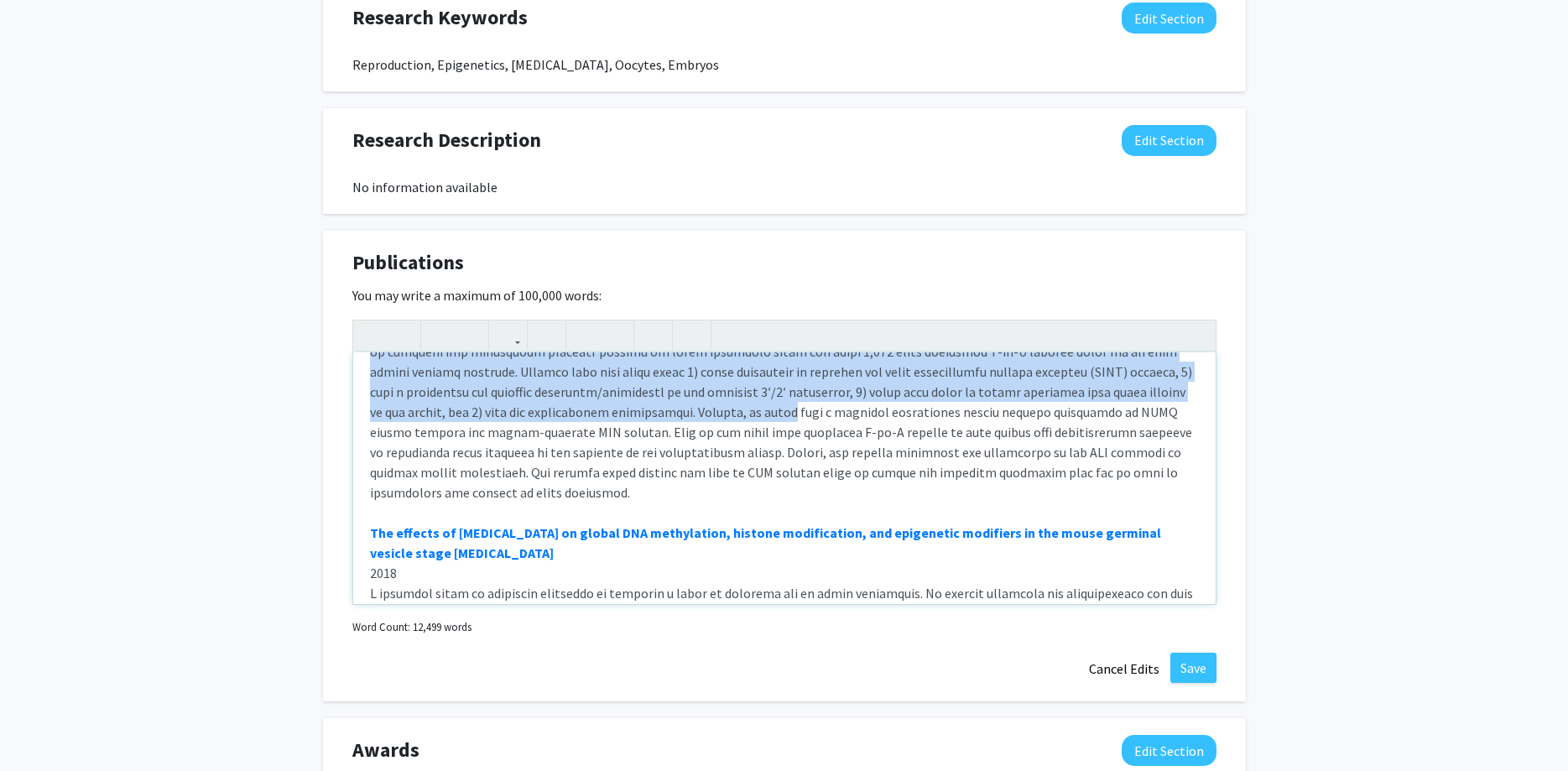
scroll to position [2601, 0]
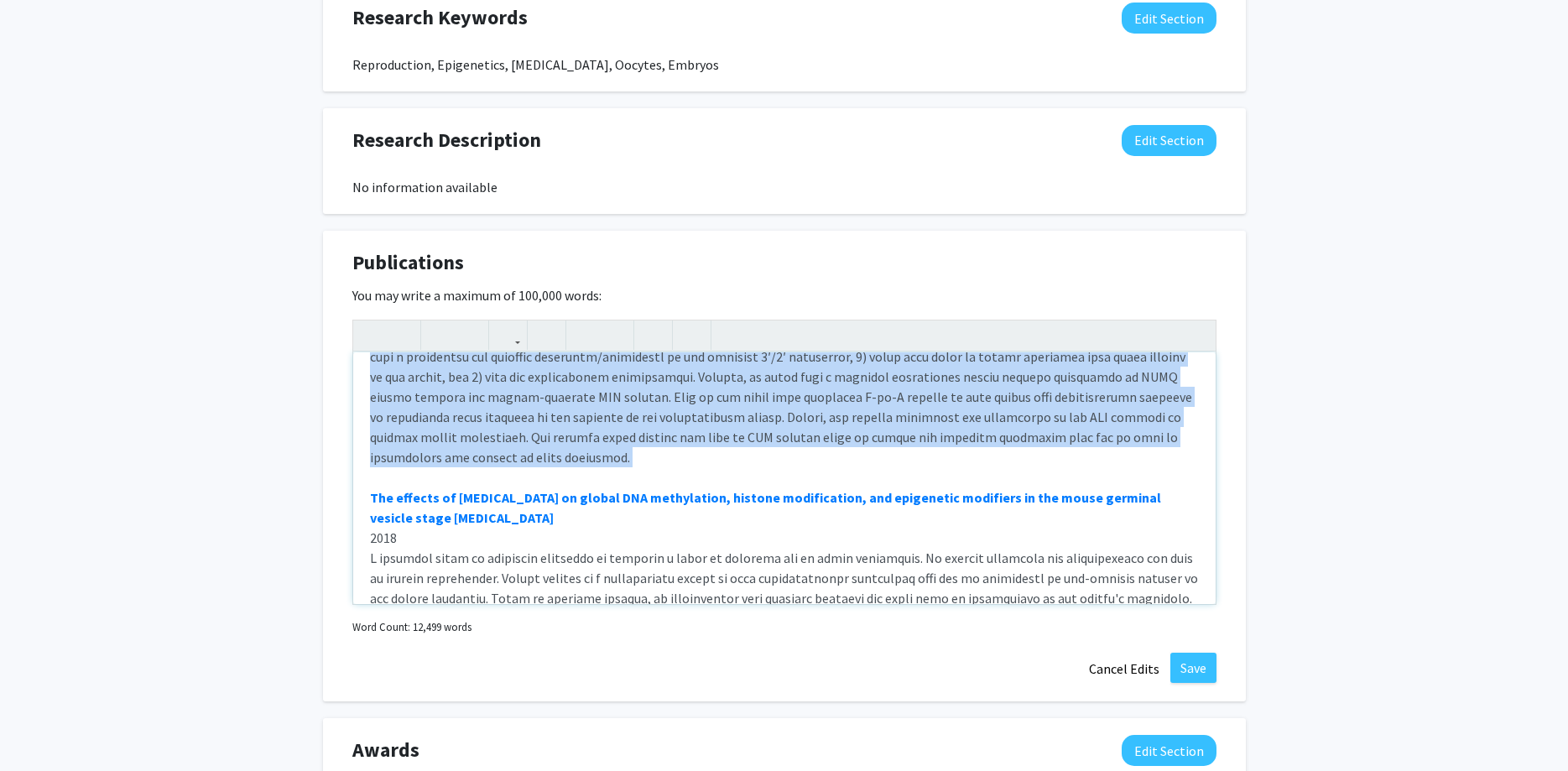
drag, startPoint x: 368, startPoint y: 499, endPoint x: 967, endPoint y: 388, distance: 609.2
click at [967, 388] on div "Allele-specific aberration of imprinted domain chromosome architecture associat…" at bounding box center [784, 479] width 862 height 252
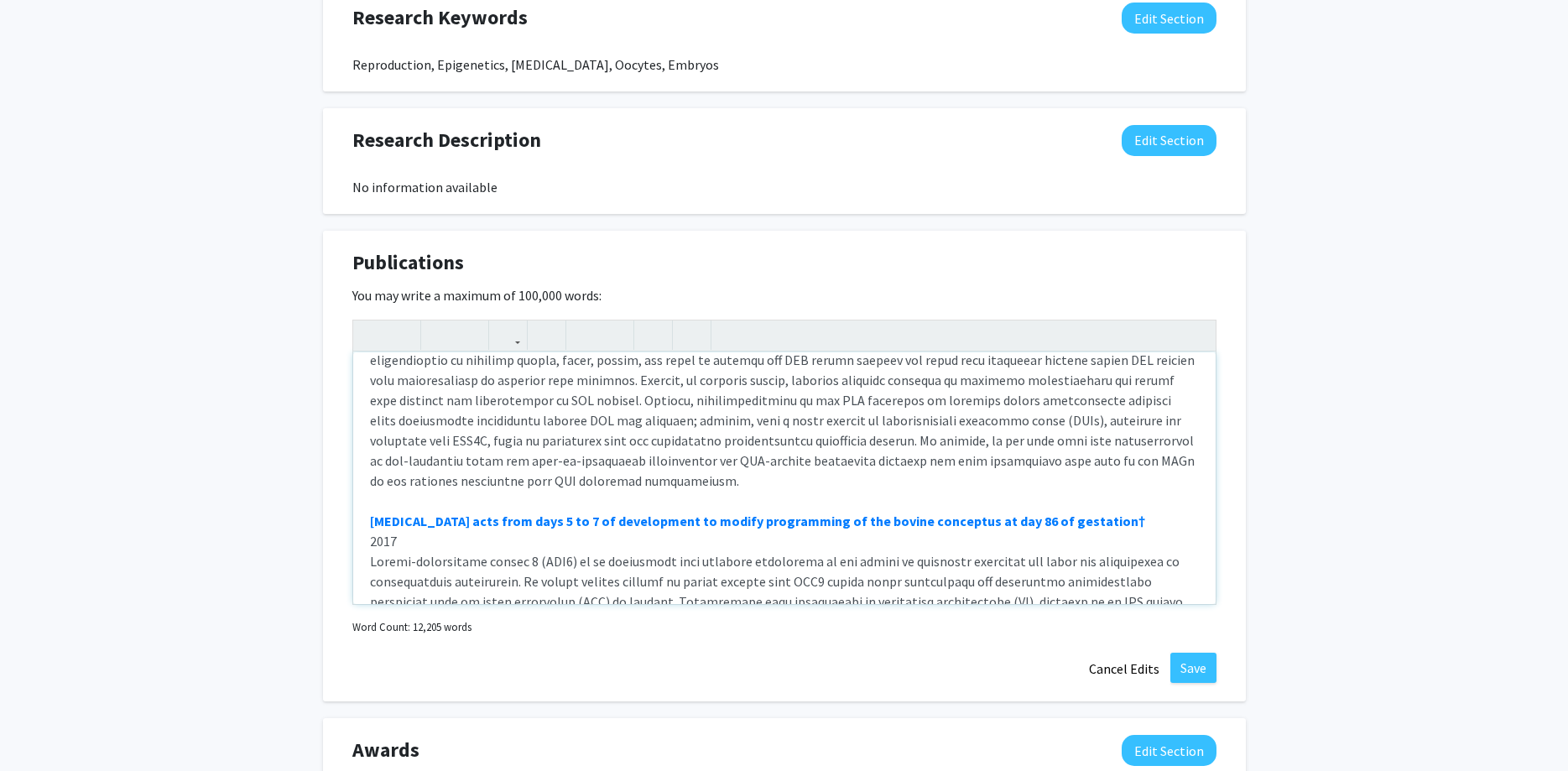
scroll to position [2938, 0]
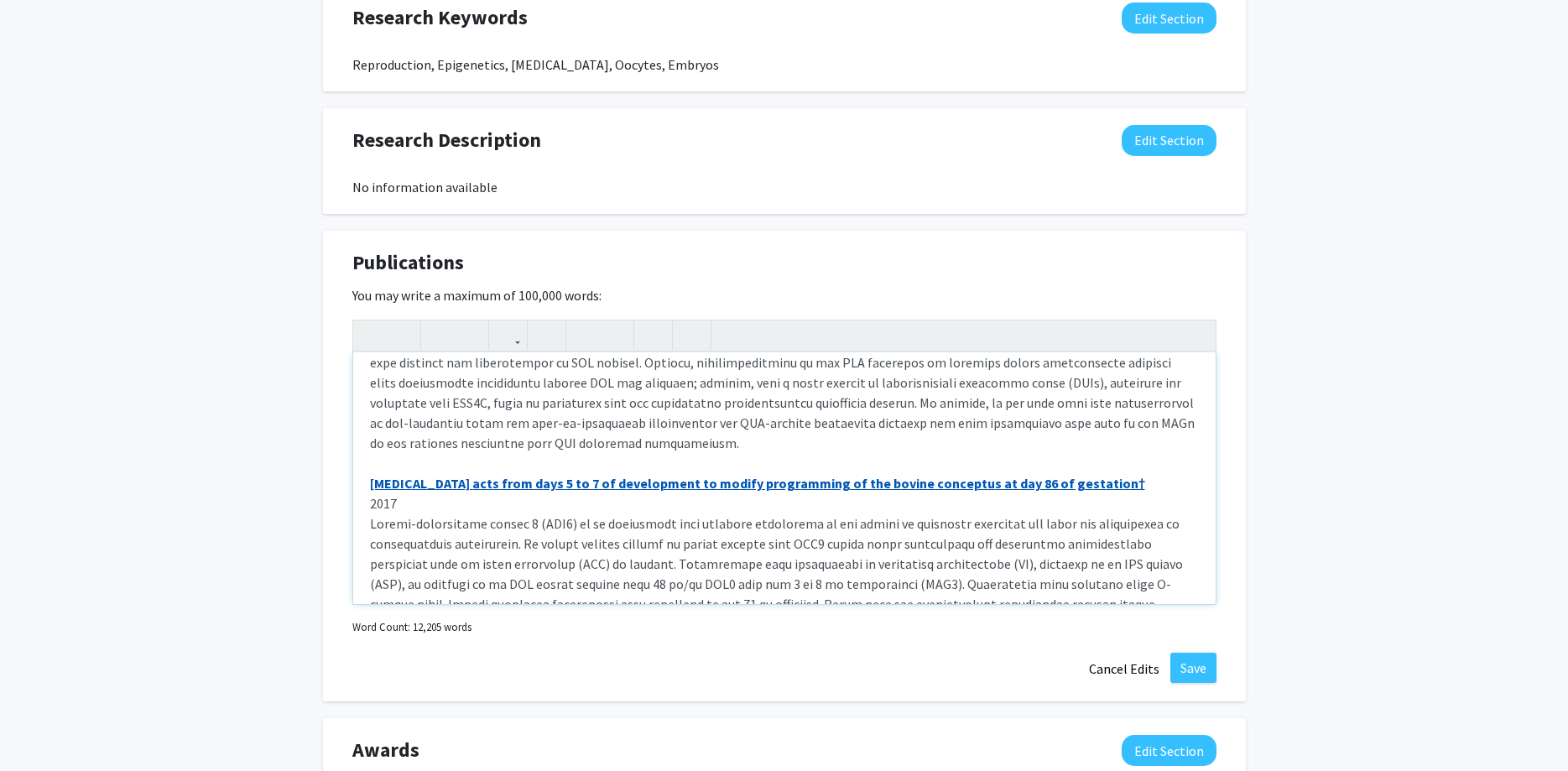
click at [371, 475] on link "[MEDICAL_DATA] acts from days 5 to 7 of development to modify programming of th…" at bounding box center [757, 483] width 775 height 16
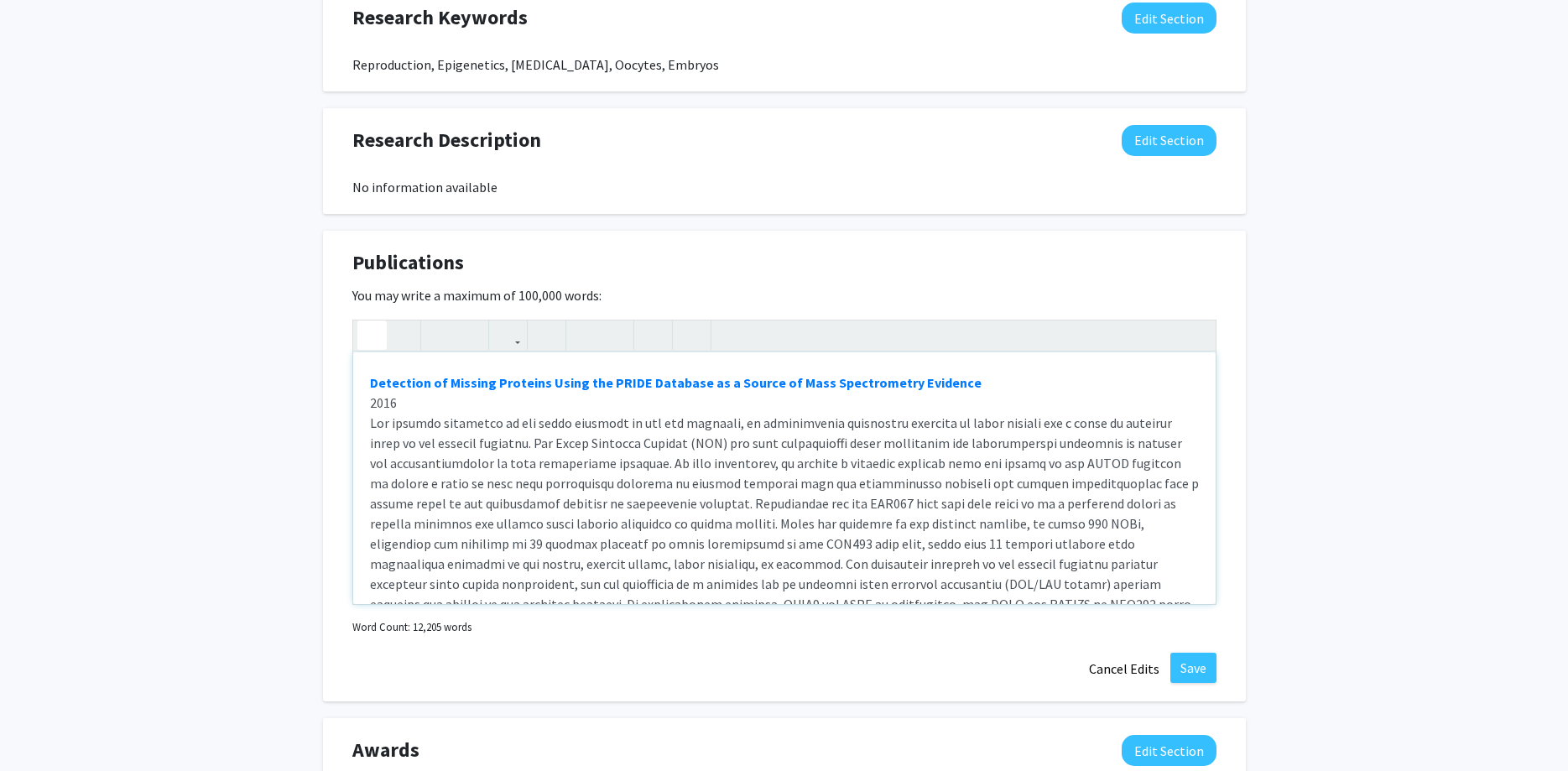
scroll to position [3441, 0]
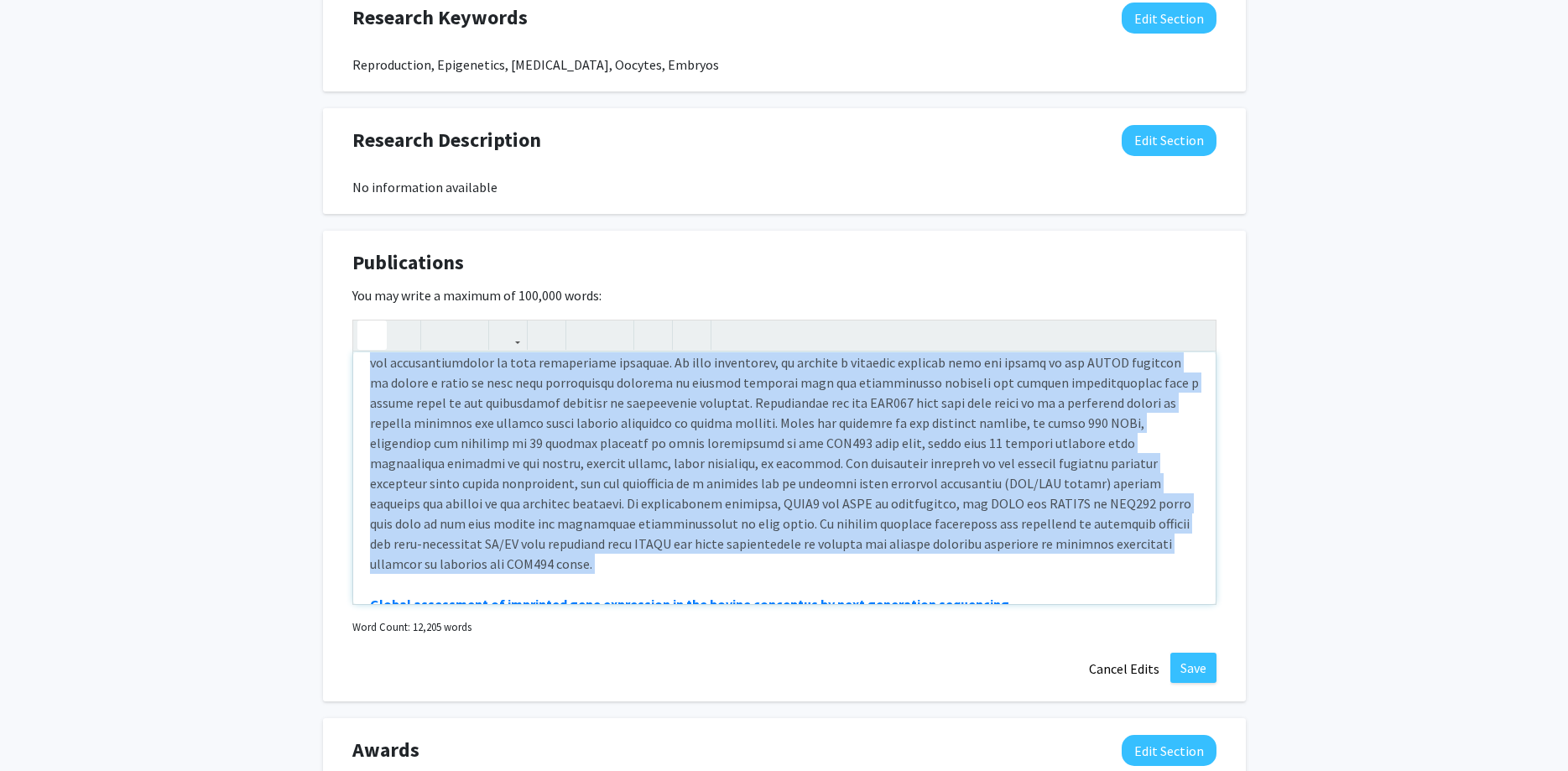
drag, startPoint x: 370, startPoint y: 399, endPoint x: 953, endPoint y: 470, distance: 587.3
click at [953, 470] on div "Allele-specific aberration of imprinted domain chromosome architecture associat…" at bounding box center [784, 479] width 862 height 252
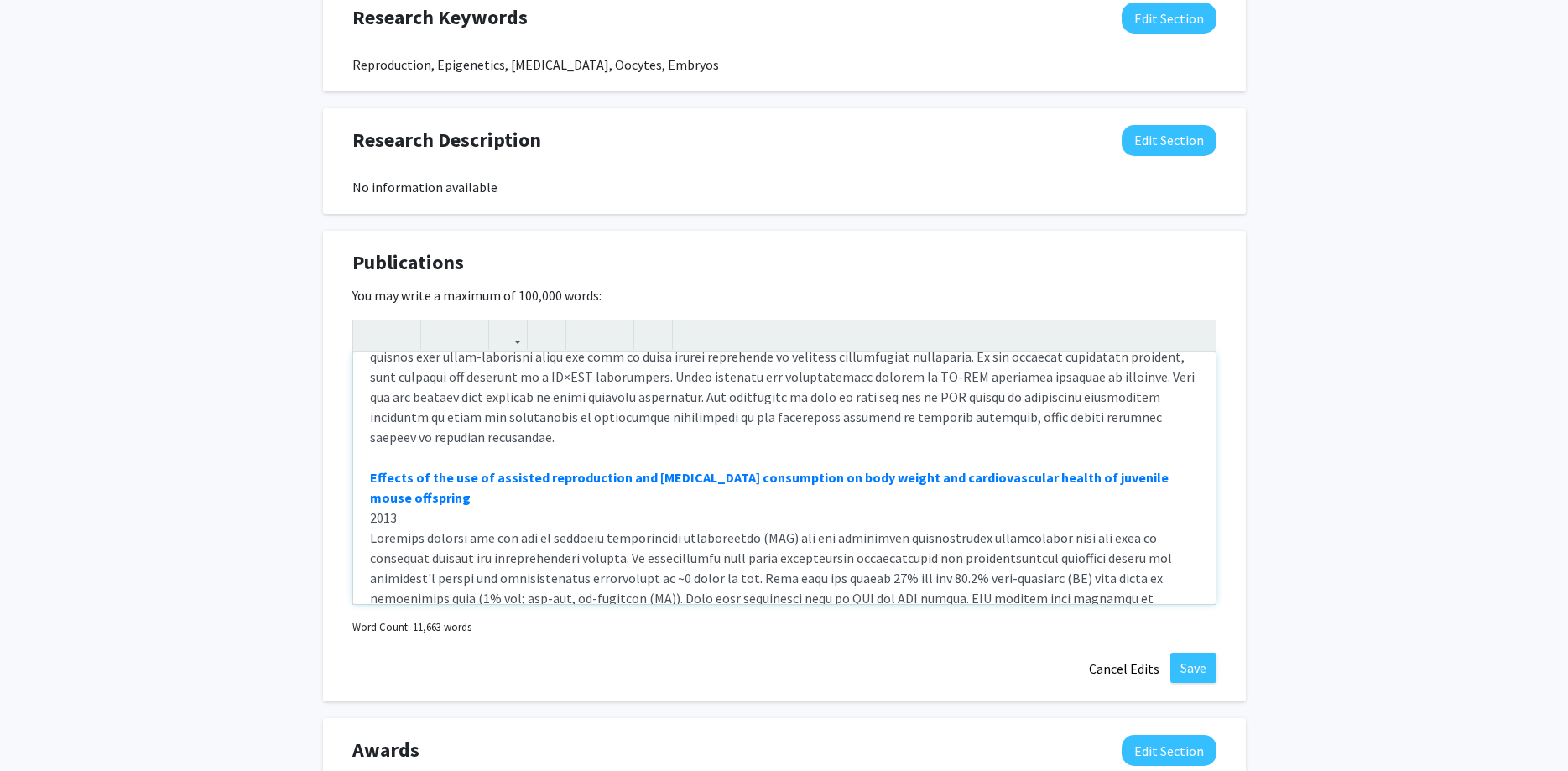
scroll to position [4388, 0]
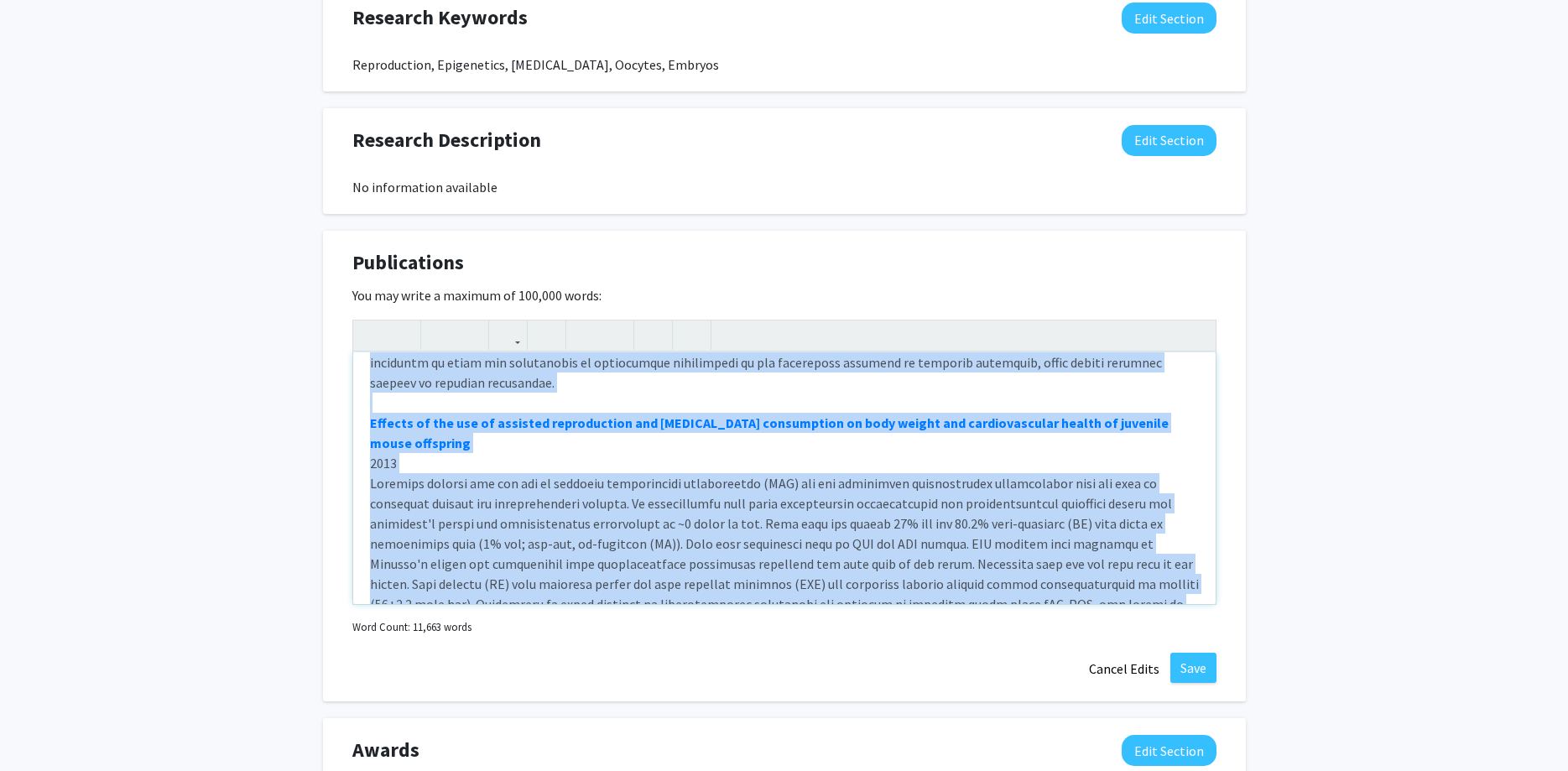
drag, startPoint x: 367, startPoint y: 445, endPoint x: 567, endPoint y: 563, distance: 232.2
click at [567, 563] on div "Allele-specific aberration of imprinted domain chromosome architecture associat…" at bounding box center [784, 479] width 862 height 252
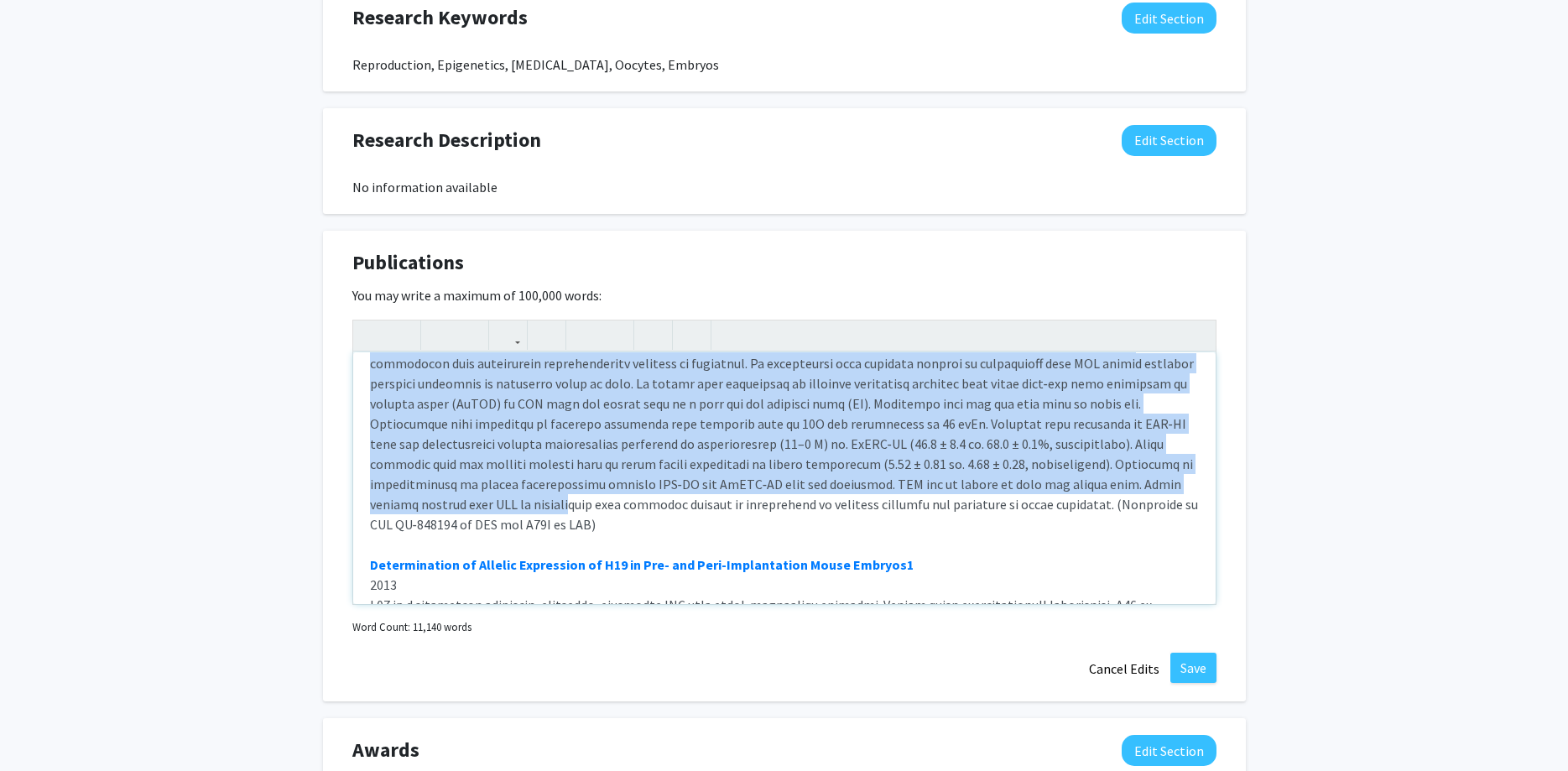
scroll to position [4509, 0]
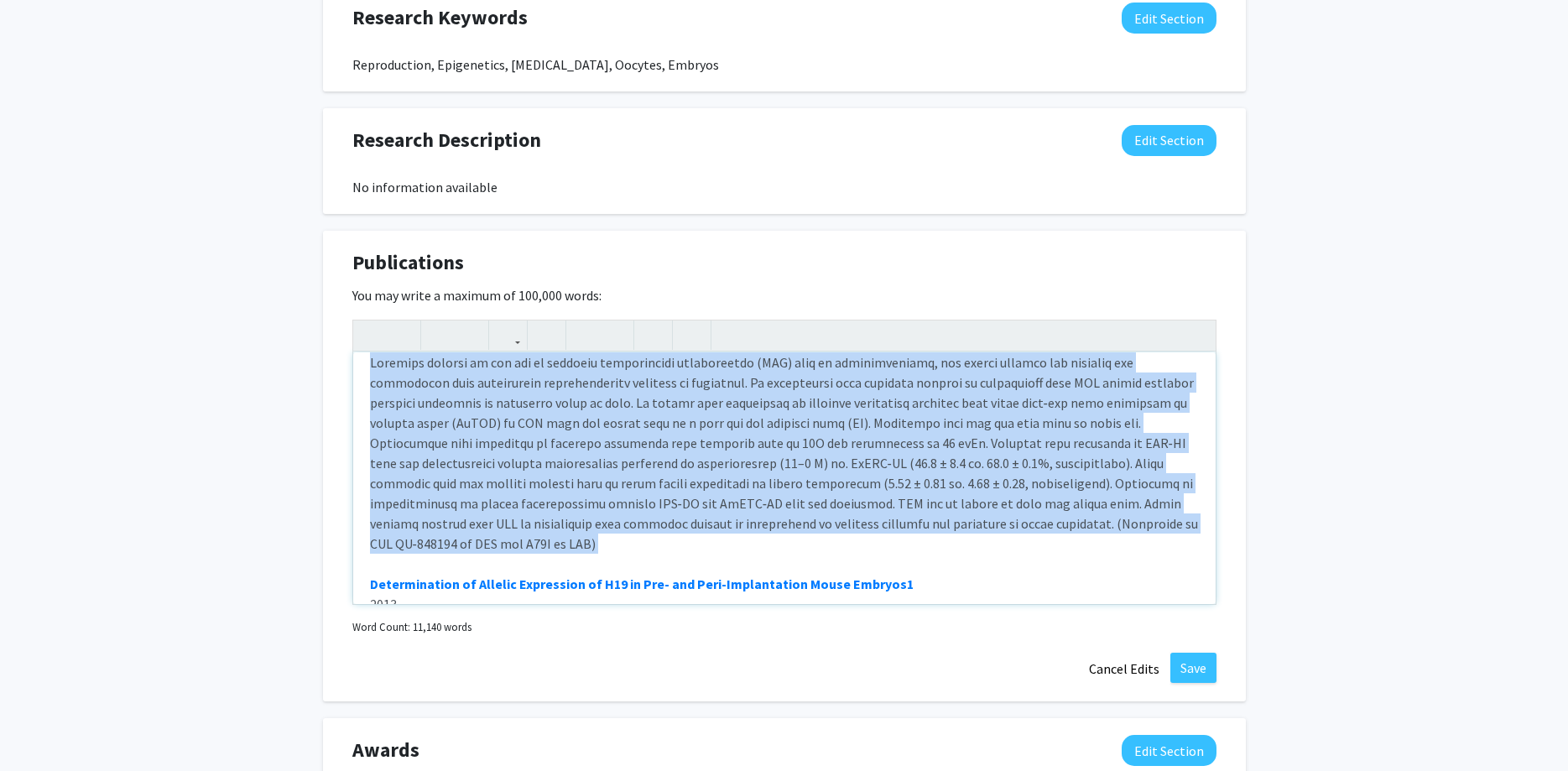
drag, startPoint x: 363, startPoint y: 378, endPoint x: 837, endPoint y: 394, distance: 474.3
click at [837, 394] on div "Allele-specific aberration of imprinted domain chromosome architecture associat…" at bounding box center [784, 479] width 862 height 252
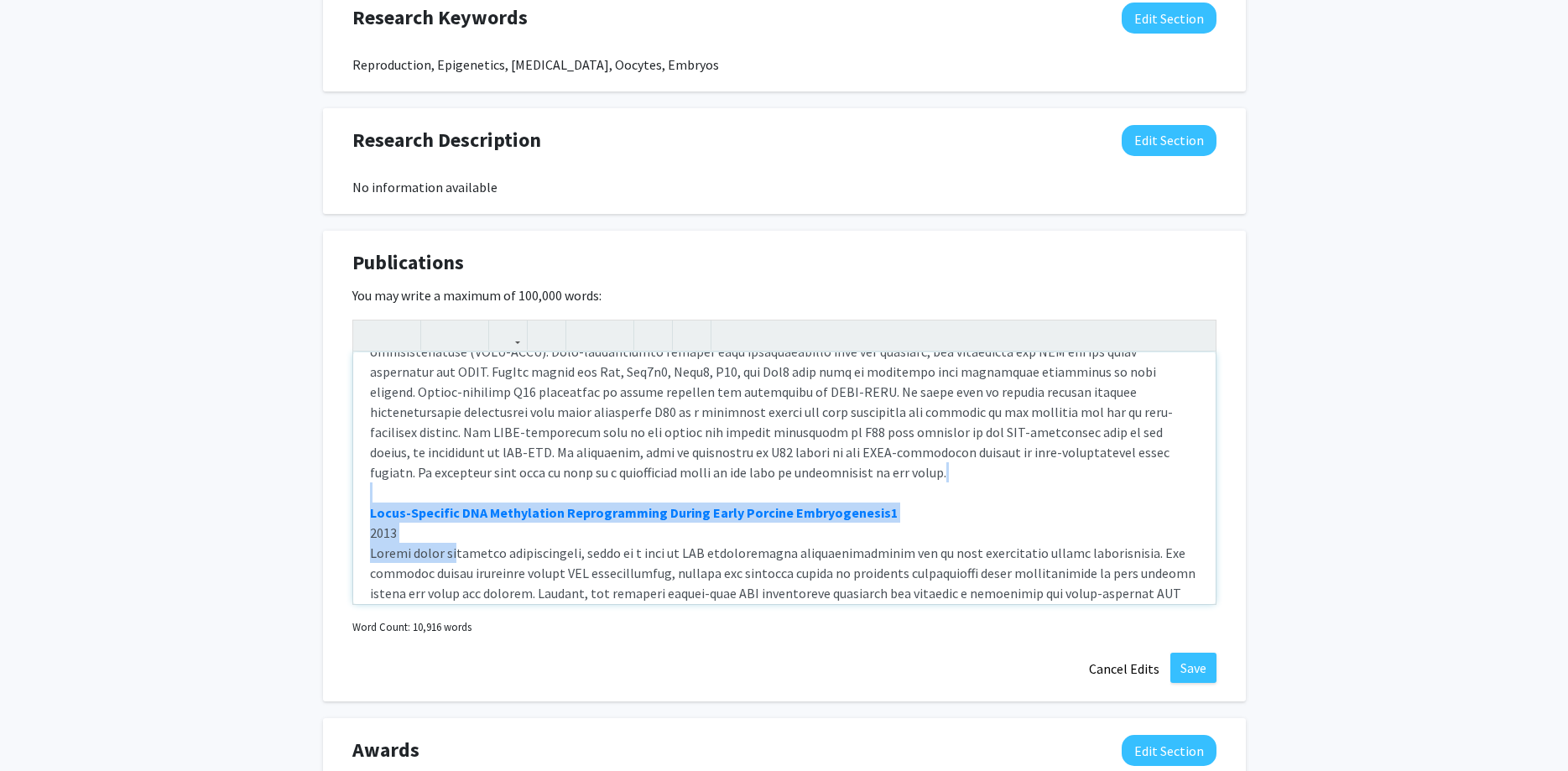
scroll to position [4790, 0]
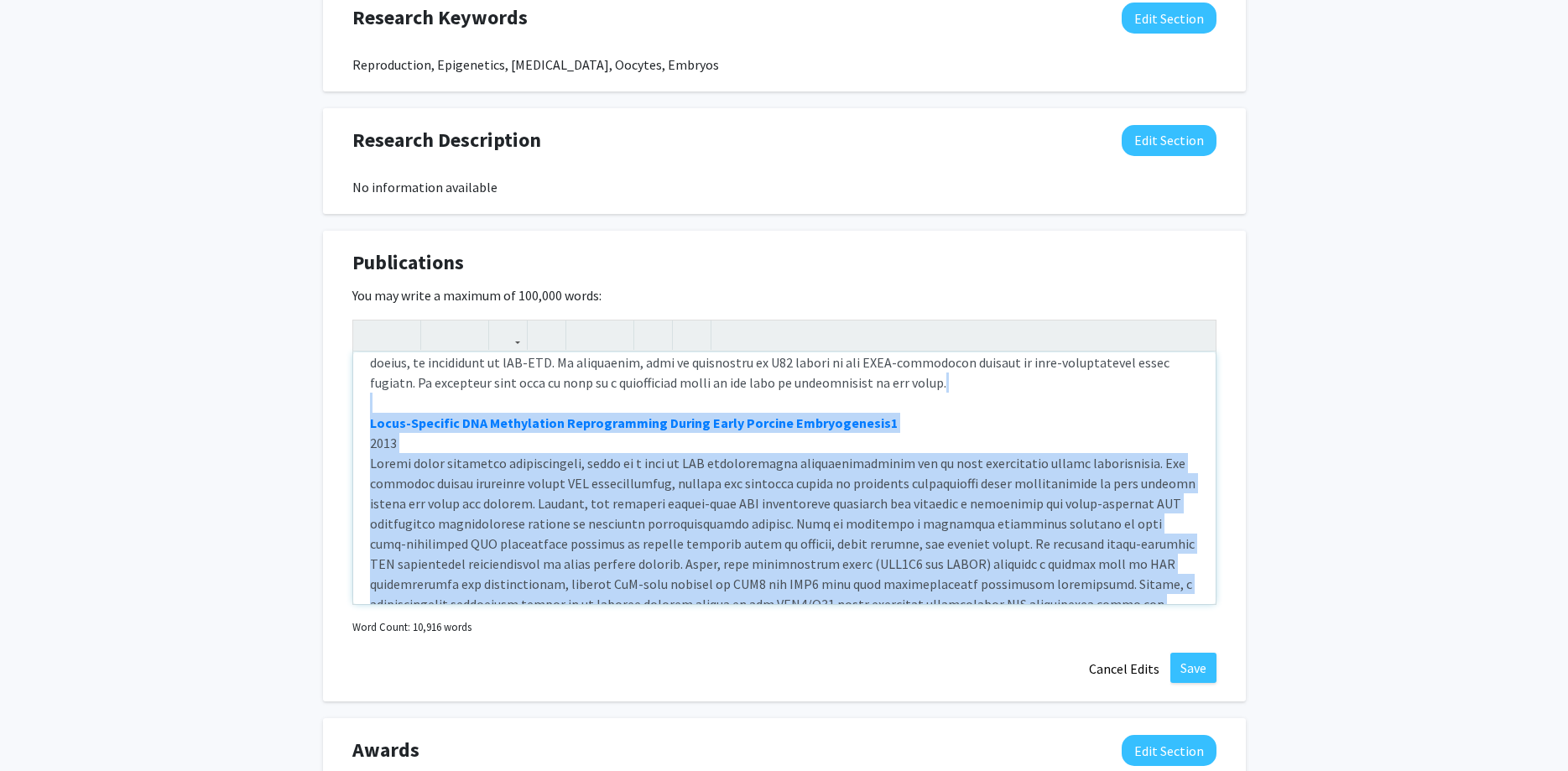
drag, startPoint x: 382, startPoint y: 458, endPoint x: 1252, endPoint y: 534, distance: 873.3
click at [1215, 534] on div "Allele-specific aberration of imprinted domain chromosome architecture associat…" at bounding box center [784, 479] width 862 height 252
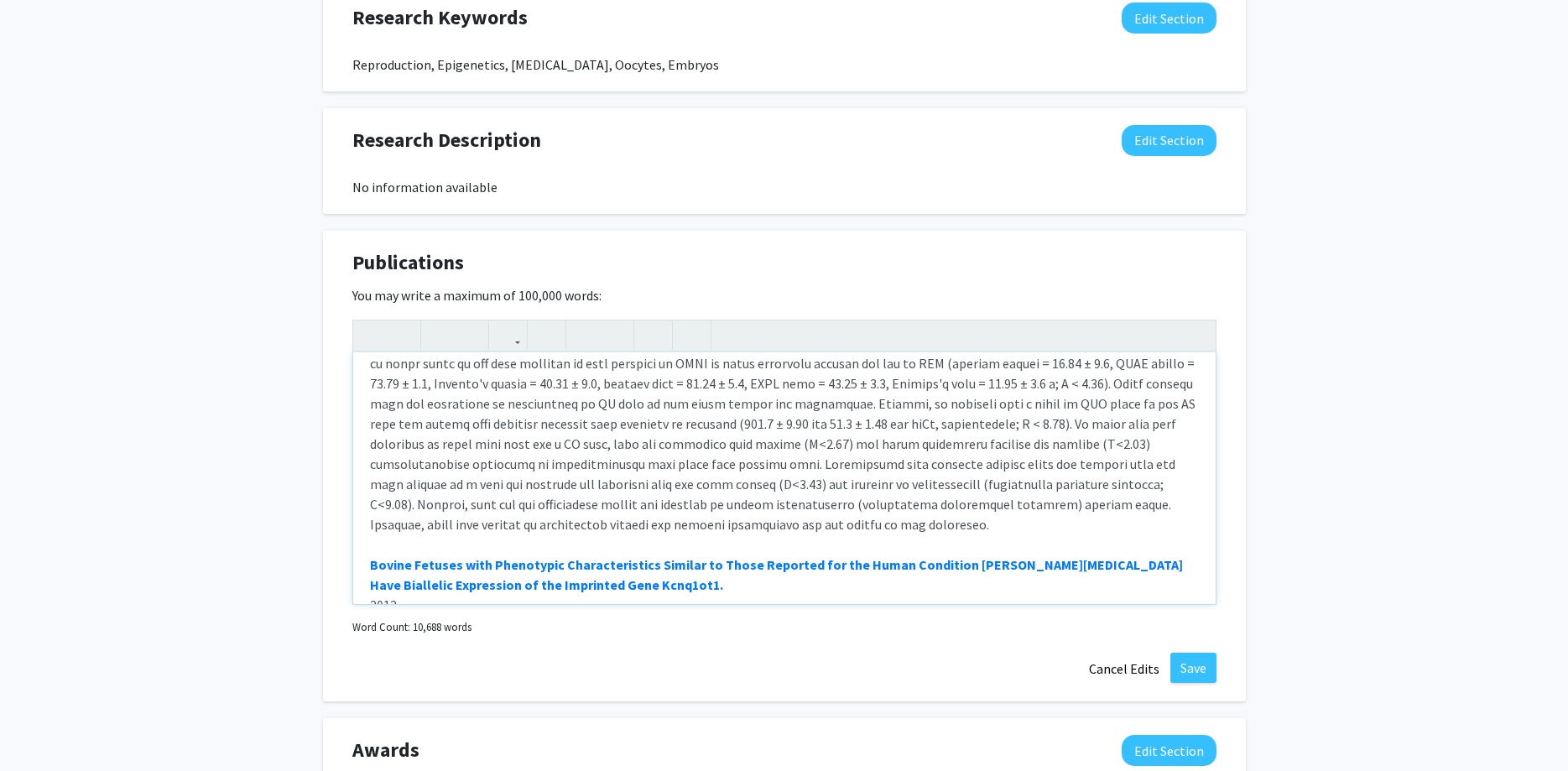
scroll to position [5576, 0]
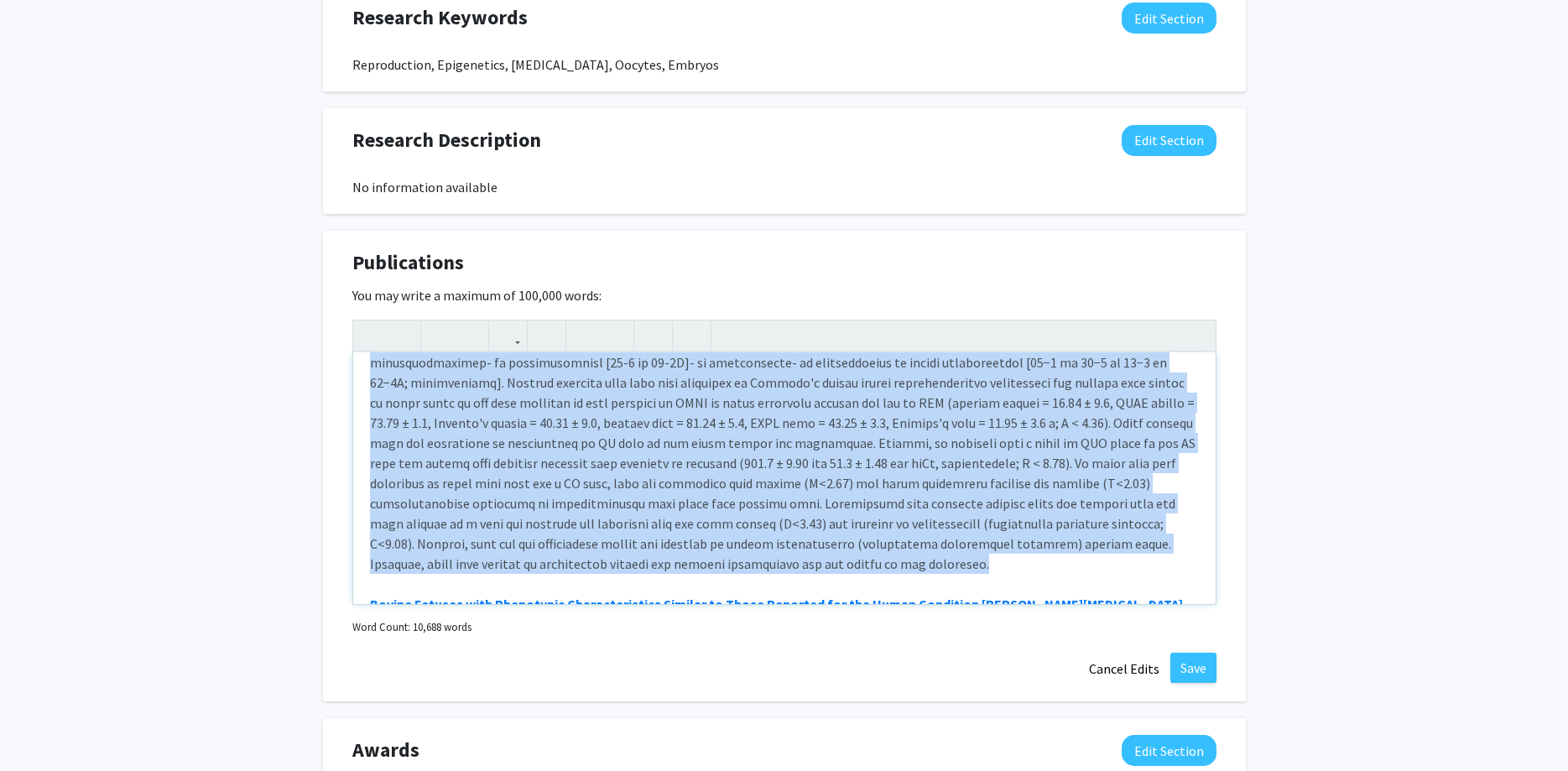
drag, startPoint x: 370, startPoint y: 486, endPoint x: 603, endPoint y: 407, distance: 246.0
click at [603, 408] on div "Allele-specific aberration of imprinted domain chromosome architecture associat…" at bounding box center [784, 479] width 862 height 252
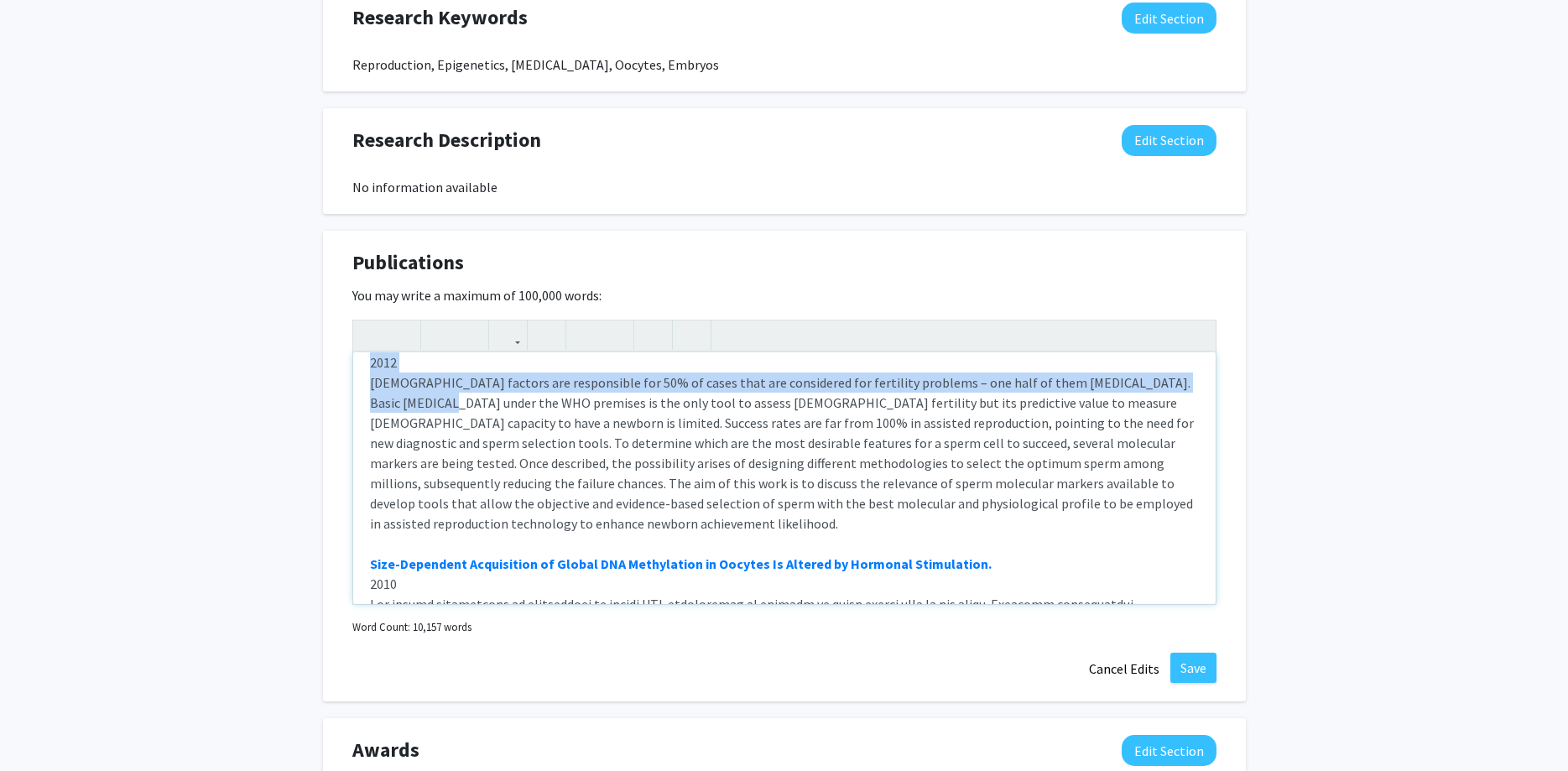
scroll to position [6301, 0]
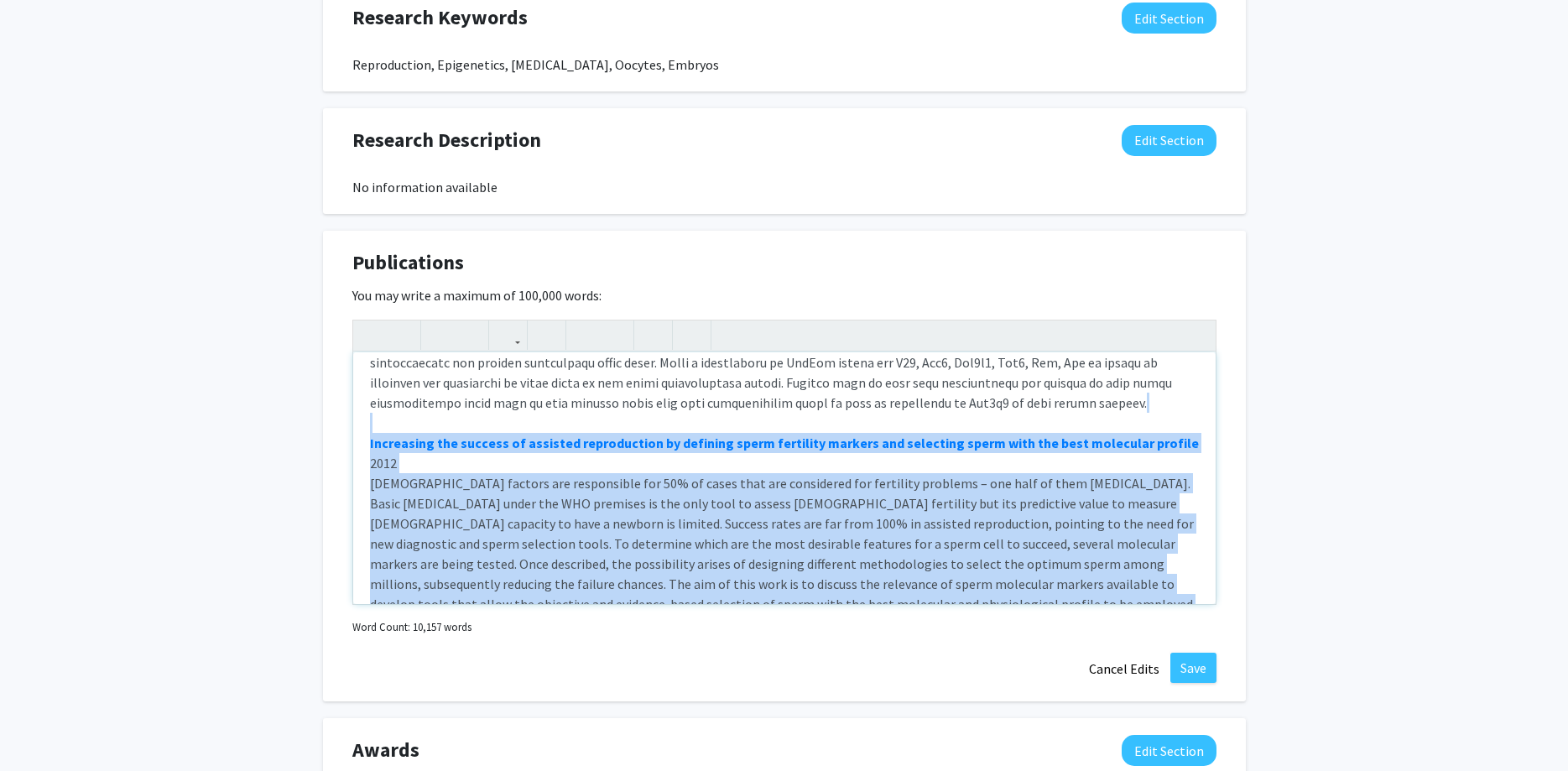
drag, startPoint x: 372, startPoint y: 426, endPoint x: 1158, endPoint y: 419, distance: 786.0
click at [1158, 419] on div "Allele-specific aberration of imprinted domain chromosome architecture associat…" at bounding box center [784, 479] width 862 height 252
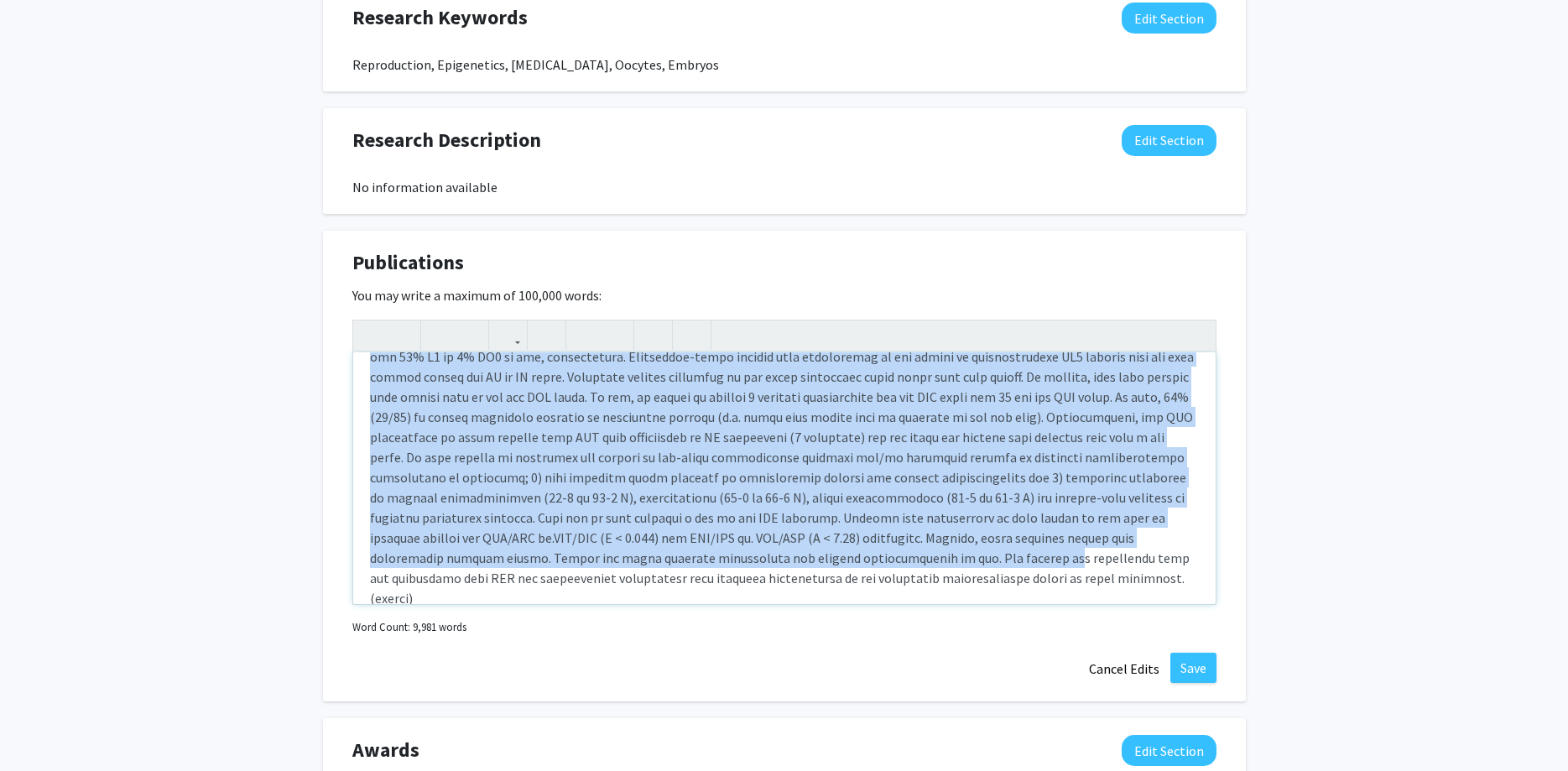
scroll to position [7786, 0]
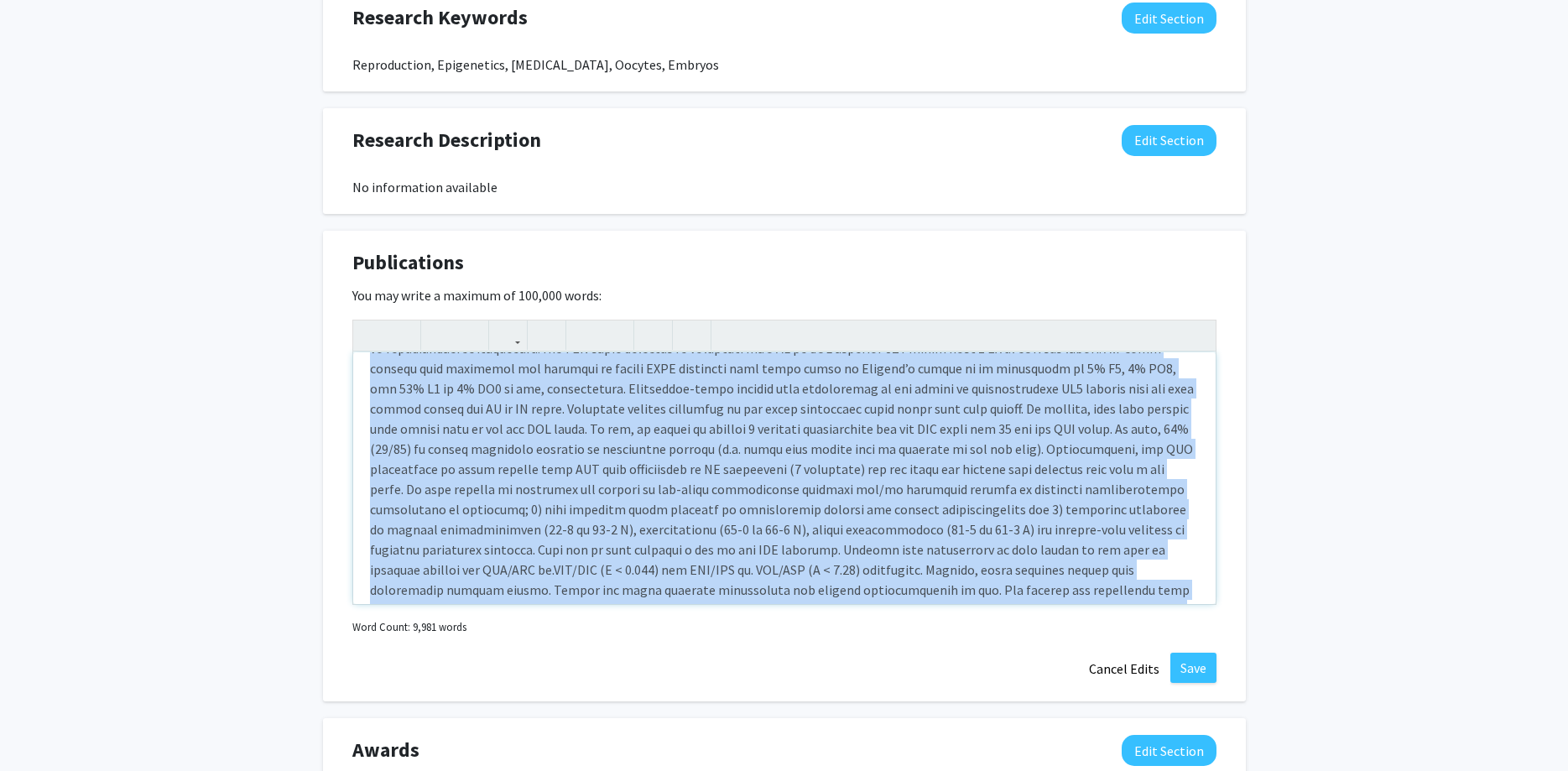
drag, startPoint x: 366, startPoint y: 470, endPoint x: 747, endPoint y: 403, distance: 386.8
click at [747, 403] on div "Allele-specific aberration of imprinted domain chromosome architecture associat…" at bounding box center [784, 479] width 862 height 252
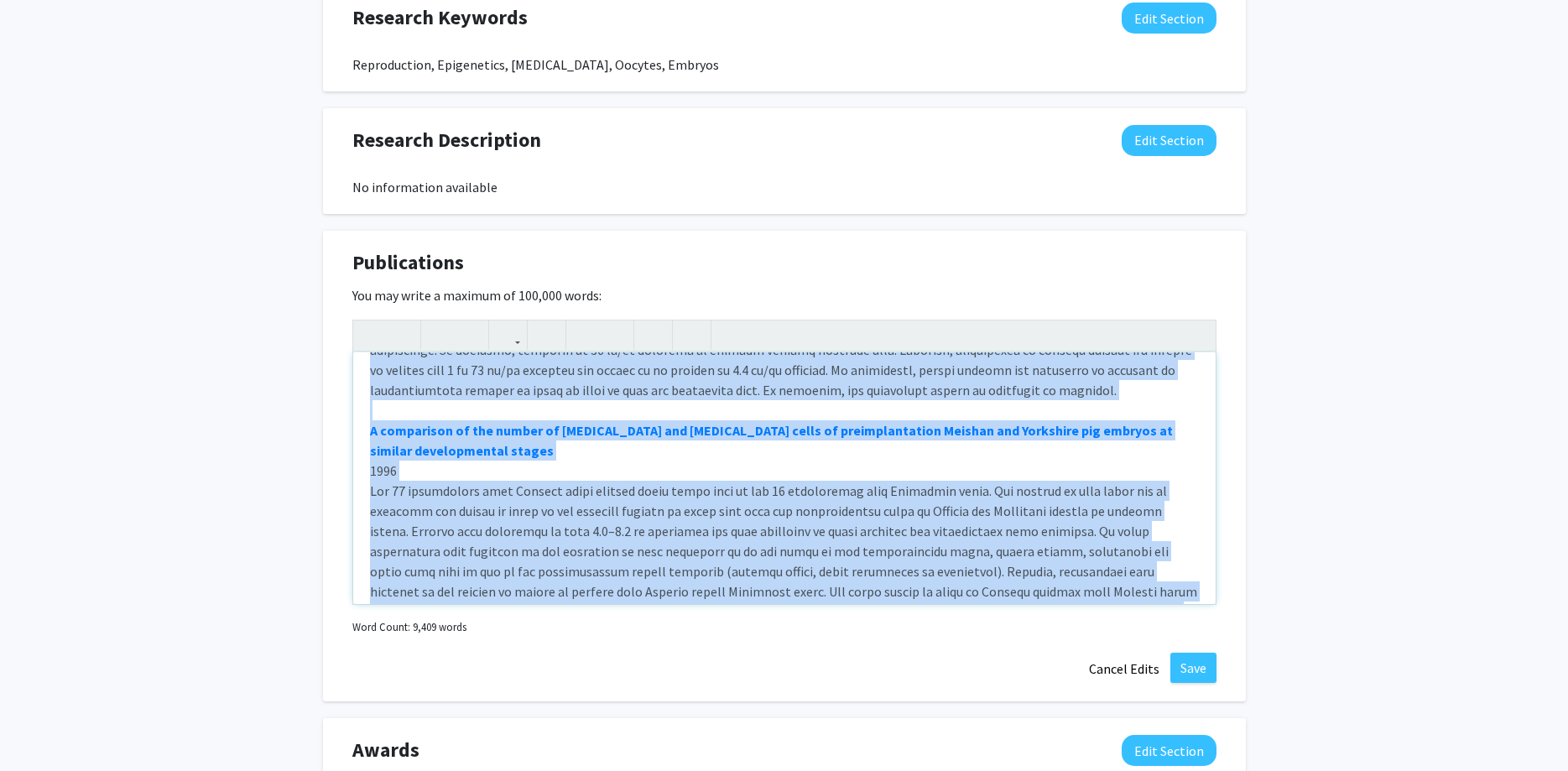
scroll to position [10558, 0]
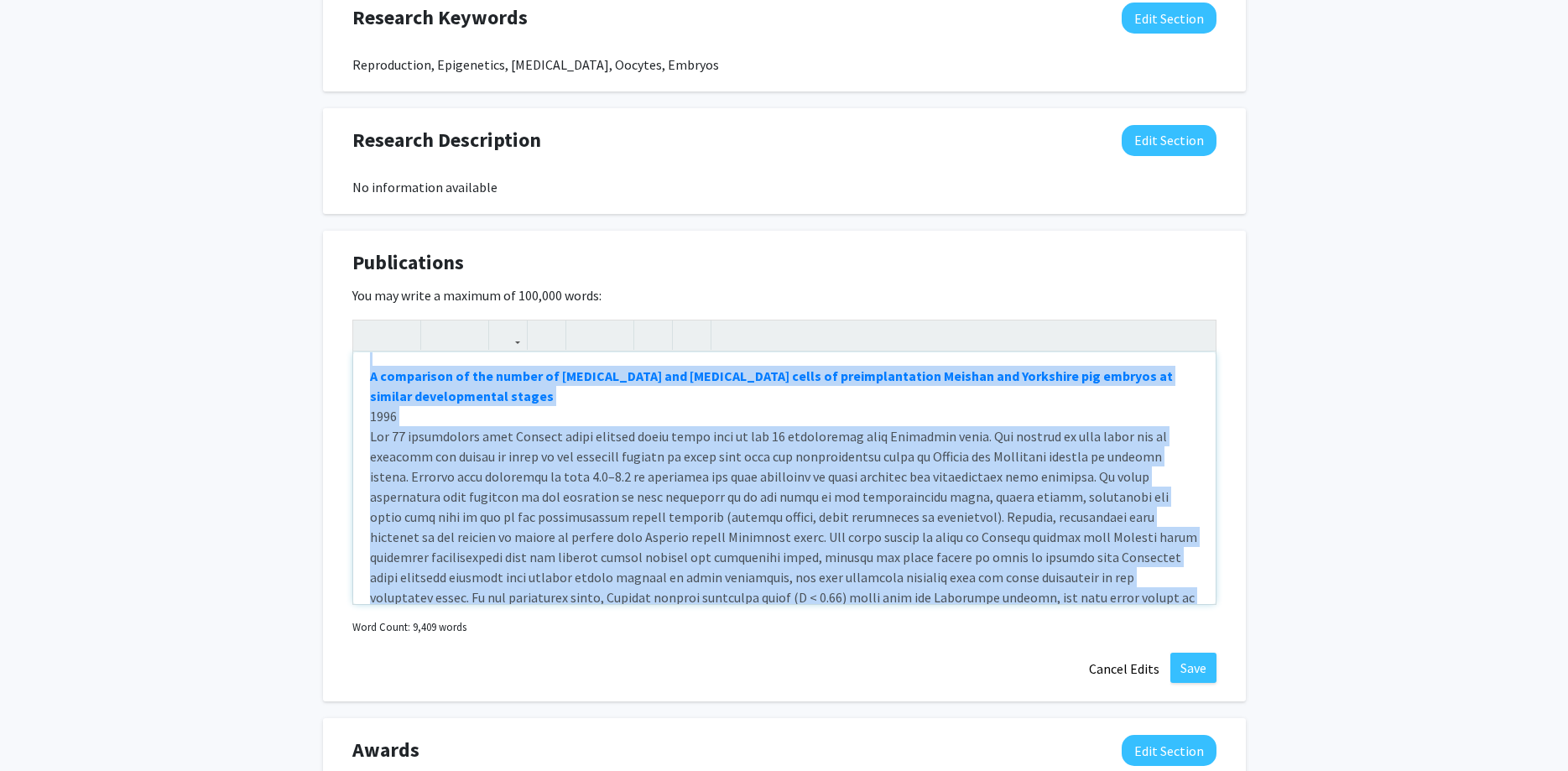
drag, startPoint x: 371, startPoint y: 484, endPoint x: 1371, endPoint y: 715, distance: 1026.3
click at [1215, 605] on div "Allele-specific aberration of imprinted domain chromosome architecture associat…" at bounding box center [784, 479] width 862 height 252
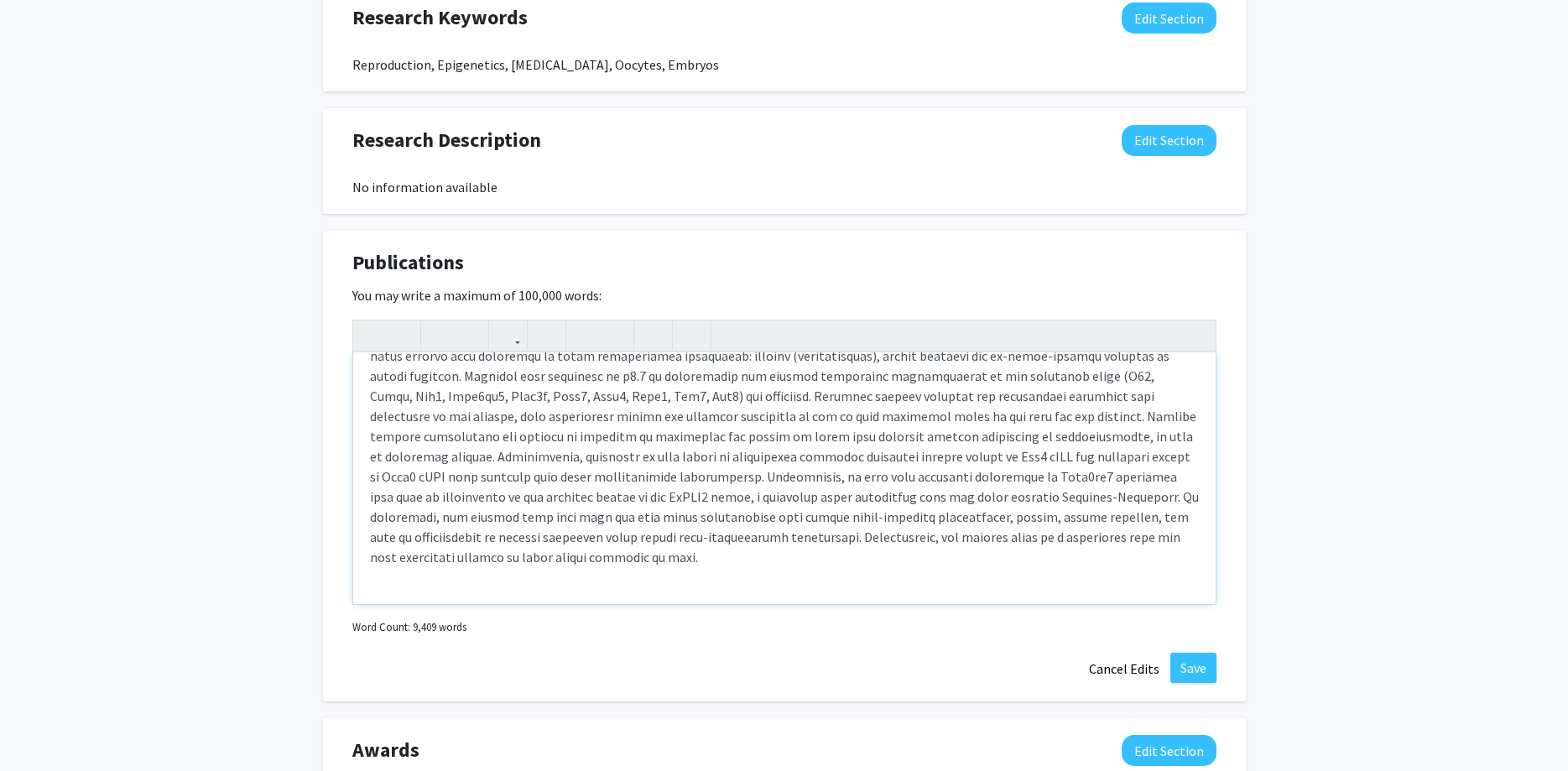
scroll to position [8181, 0]
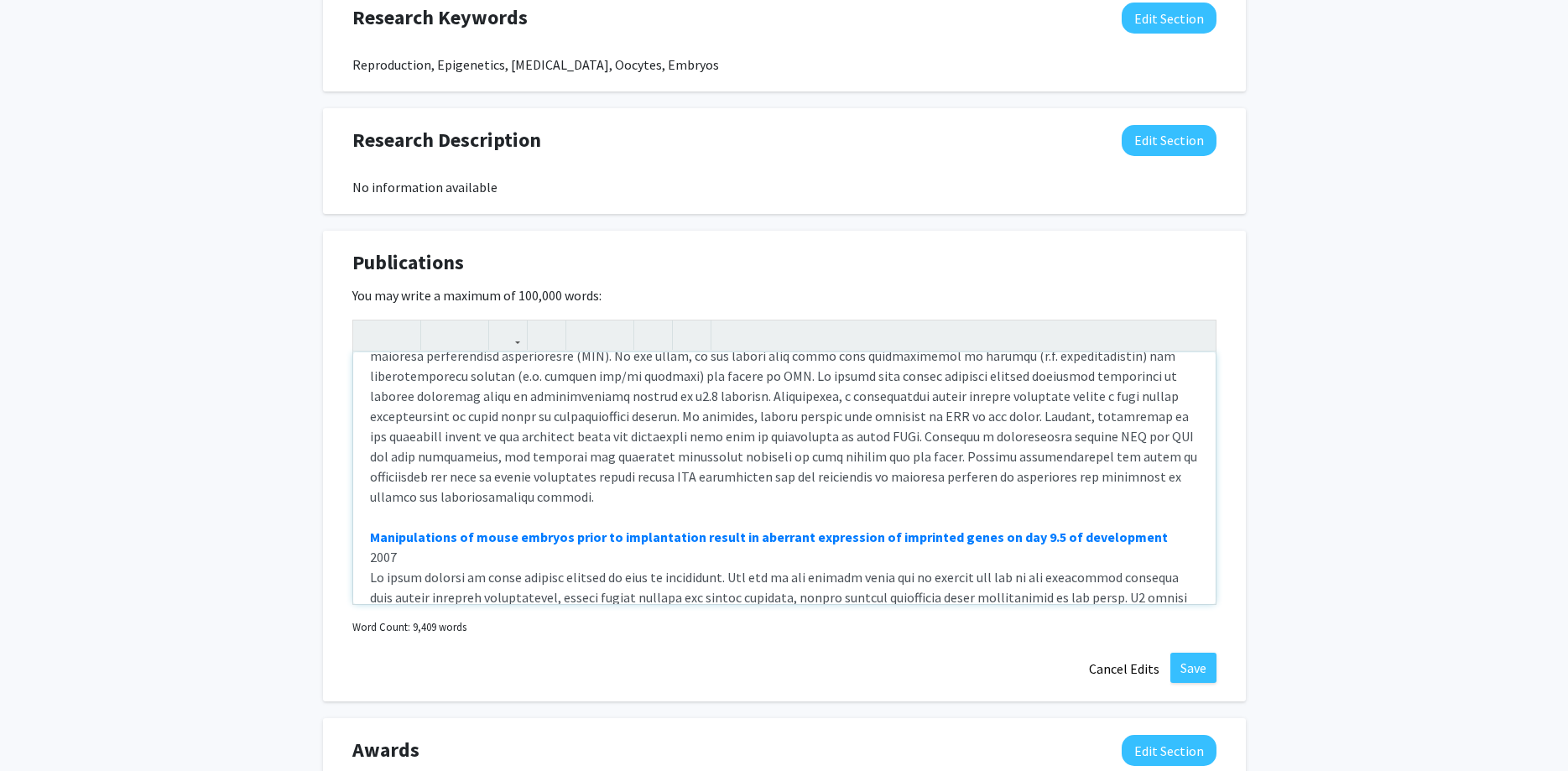
type textarea "<strong><a href="[URL][DOMAIN_NAME]" target="_blank">Allele-specific aberration…"
click at [1199, 673] on button "Save" at bounding box center [1194, 668] width 47 height 30
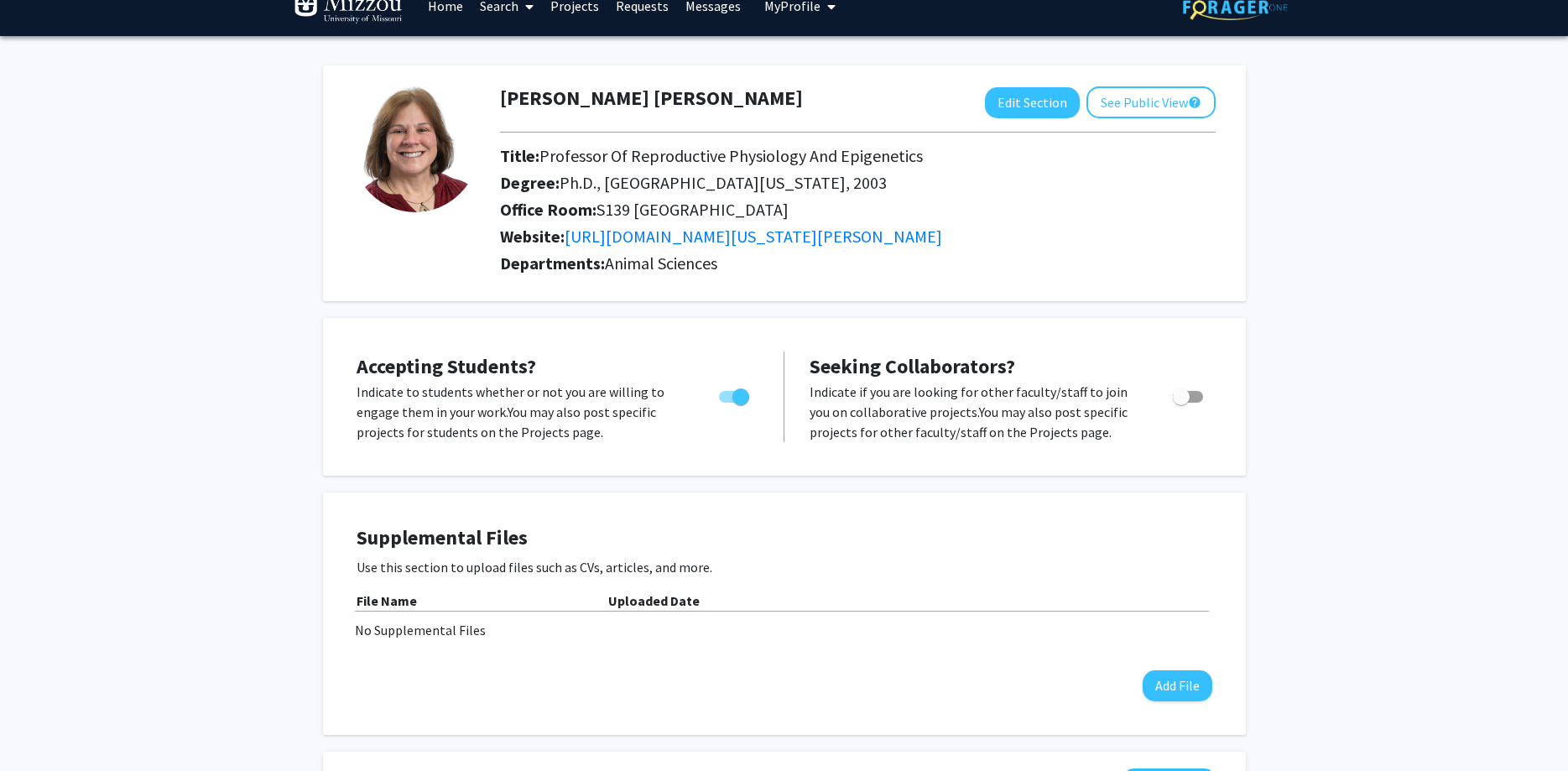
scroll to position [0, 0]
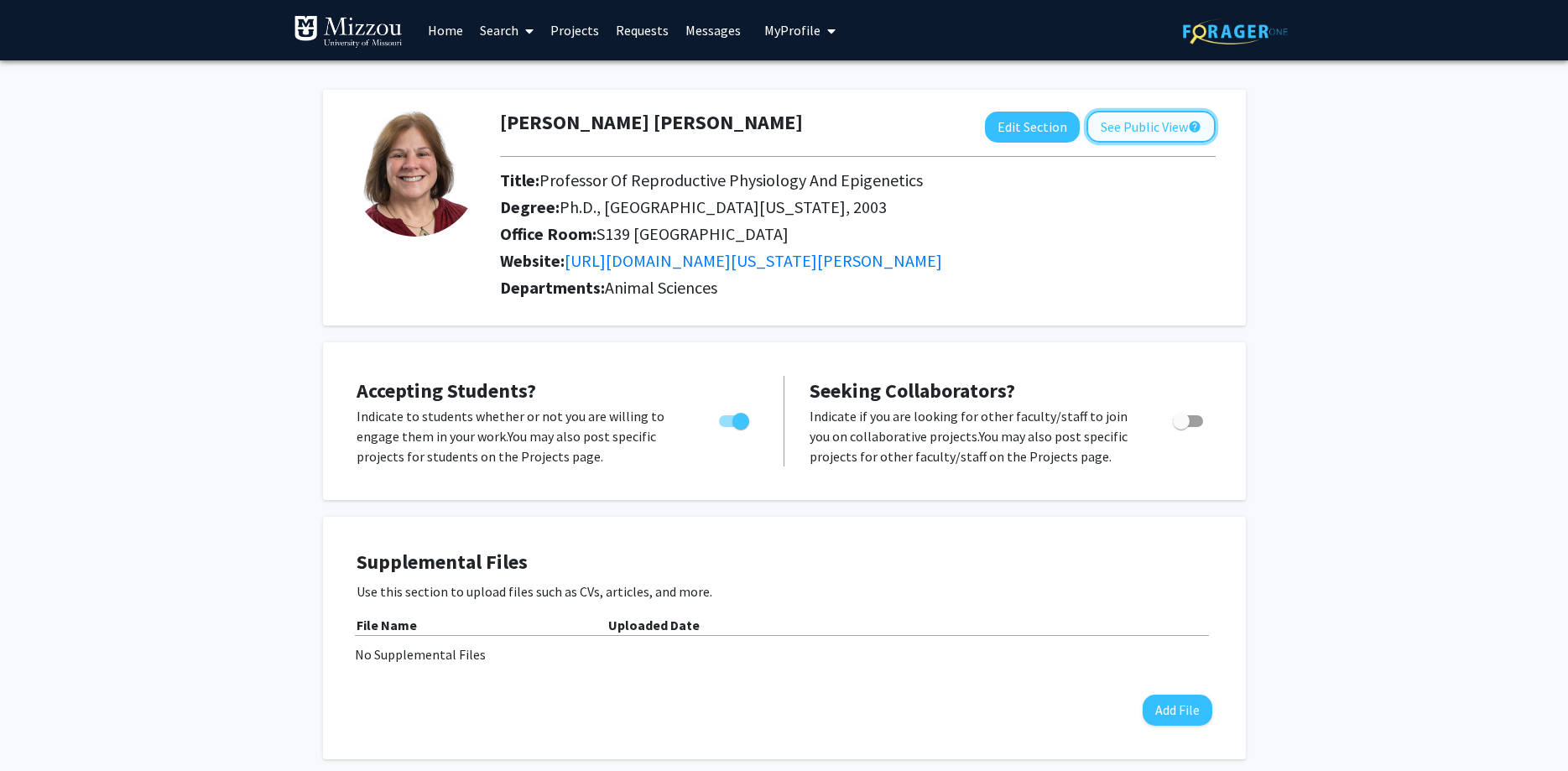
click at [1162, 125] on button "See Public View help" at bounding box center [1151, 126] width 129 height 32
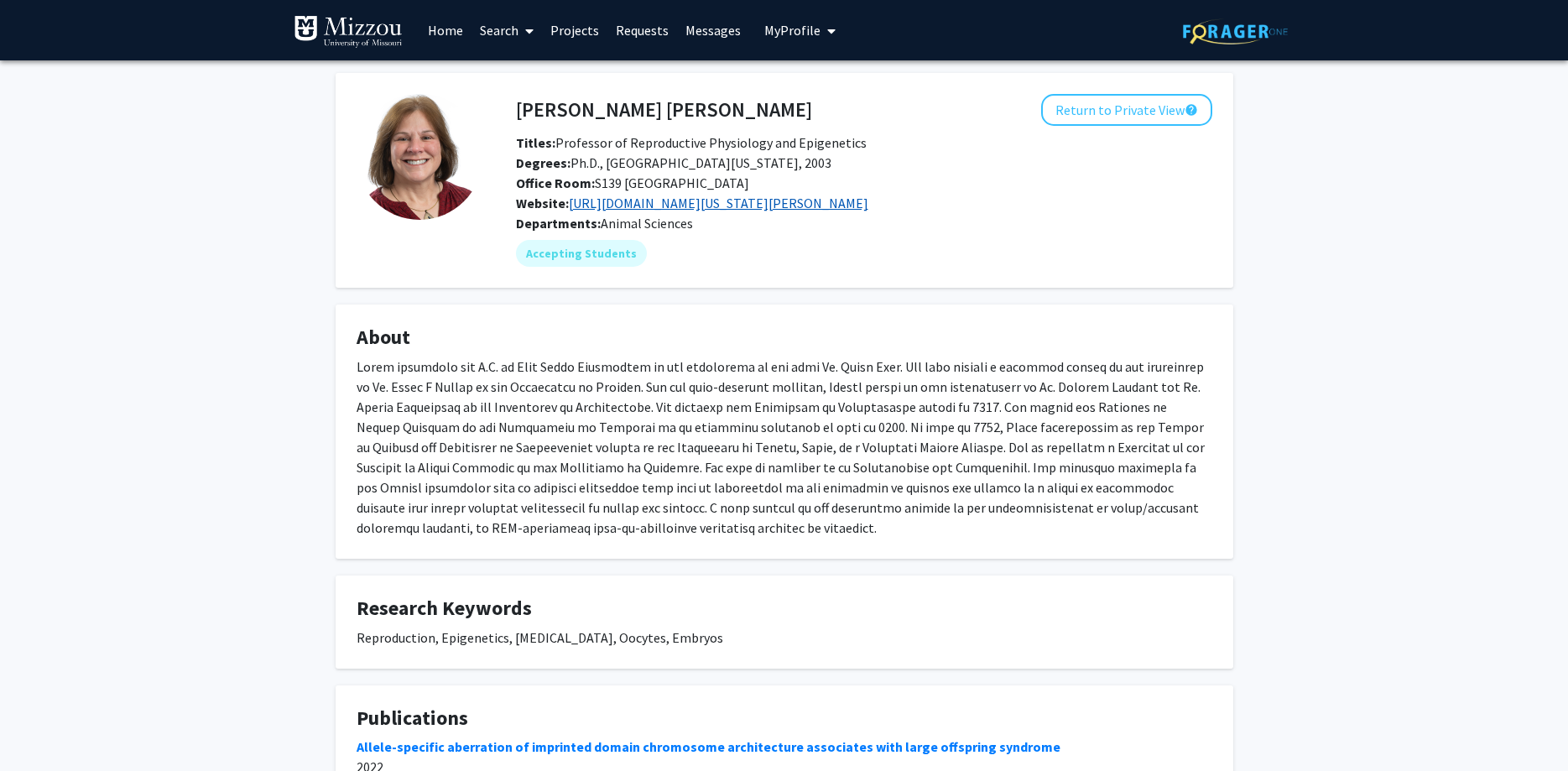
click at [785, 209] on link "[URL][DOMAIN_NAME][US_STATE][PERSON_NAME]" at bounding box center [719, 203] width 300 height 16
click at [579, 261] on mat-chip "Accepting Students" at bounding box center [581, 253] width 131 height 26
click at [1132, 113] on button "Return to Private View help" at bounding box center [1126, 110] width 171 height 32
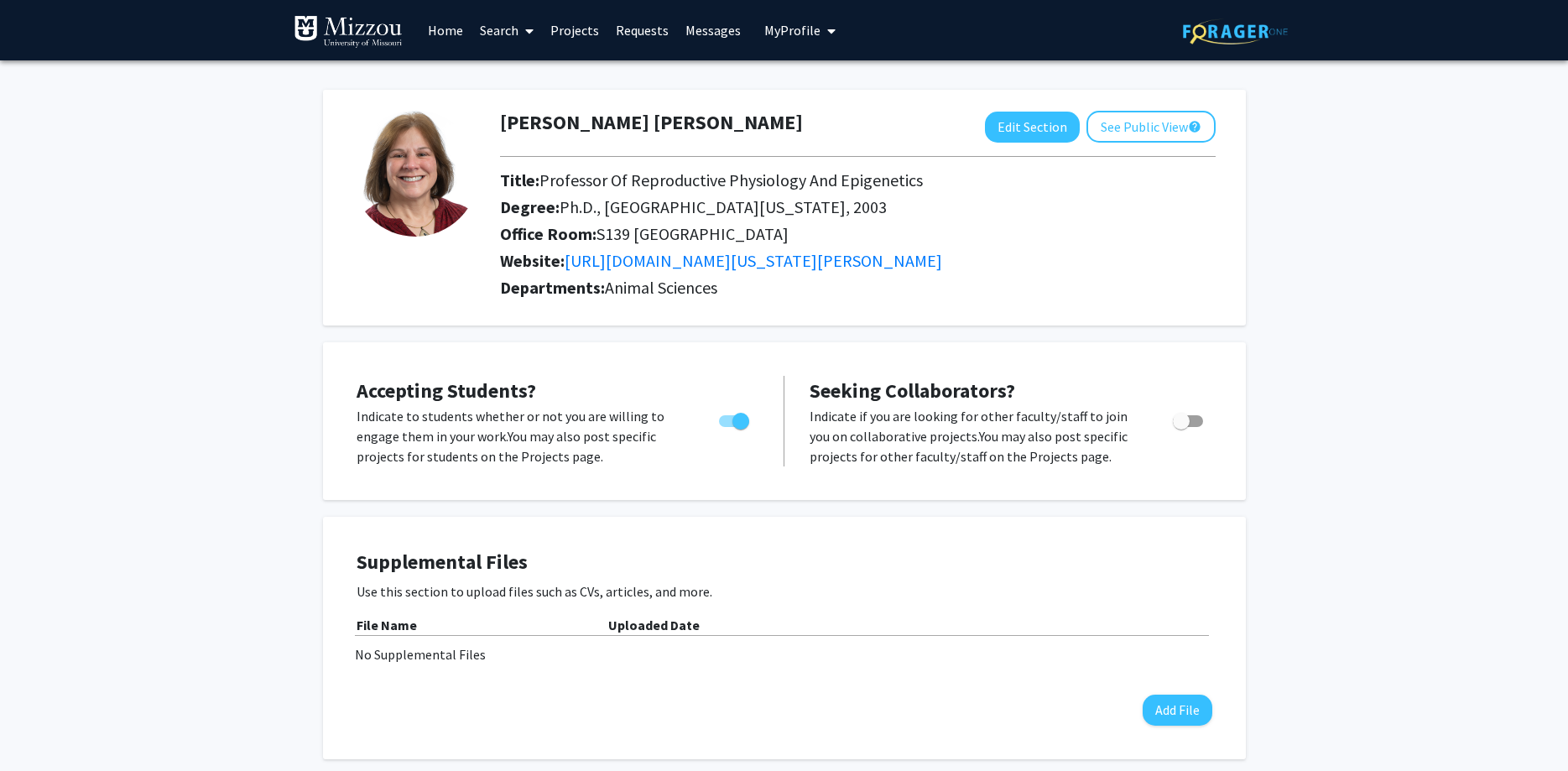
click at [726, 419] on span "Toggle" at bounding box center [733, 421] width 30 height 12
click at [727, 428] on input "Would you like to permit student requests?" at bounding box center [727, 428] width 1 height 1
checkbox input "false"
click at [1142, 121] on button "See Public View help" at bounding box center [1151, 126] width 129 height 32
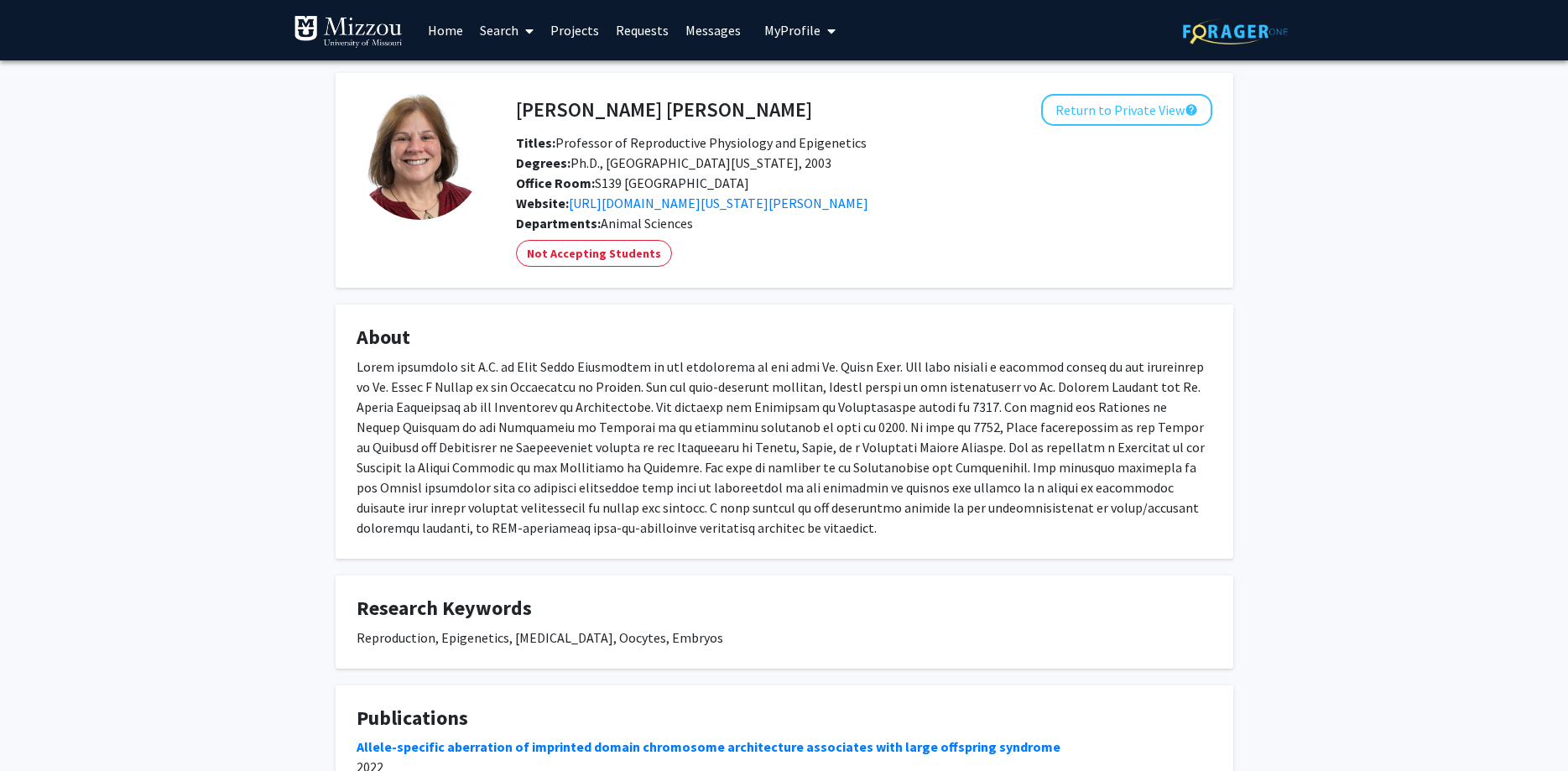
click at [449, 28] on link "Home" at bounding box center [445, 30] width 52 height 58
